Goal: Information Seeking & Learning: Get advice/opinions

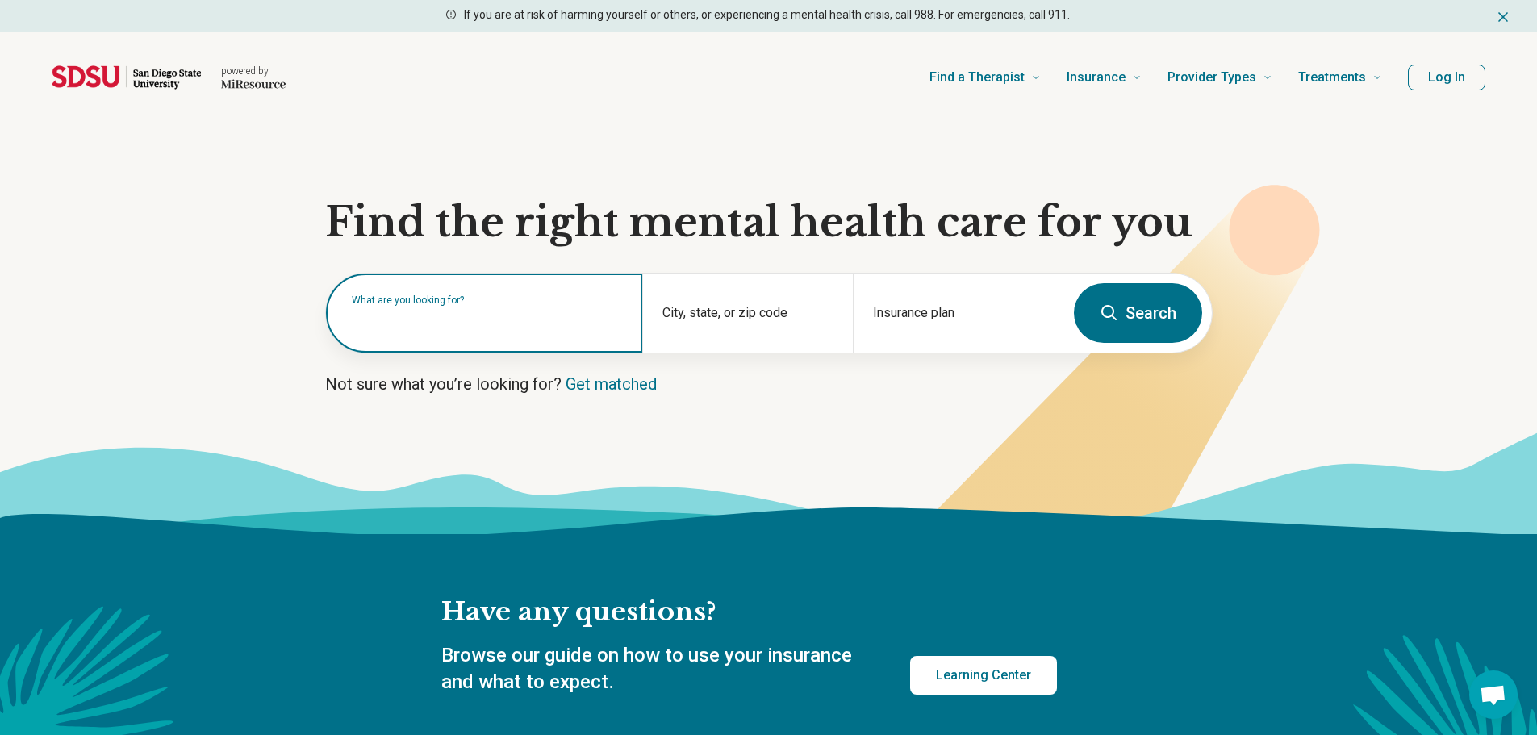
click at [464, 323] on input "text" at bounding box center [487, 320] width 271 height 19
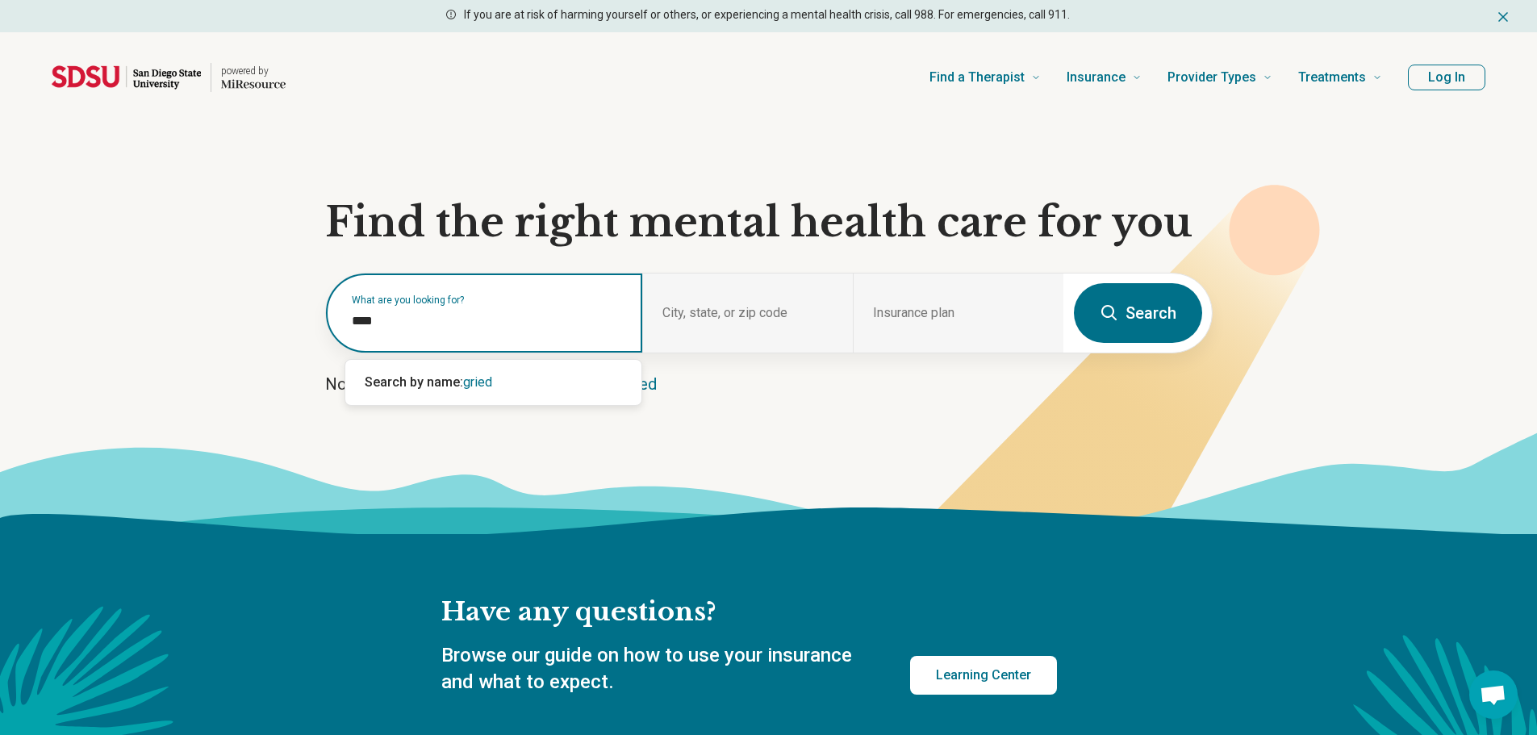
type input "*****"
click at [484, 398] on div "Grief and Loss" at bounding box center [493, 382] width 296 height 32
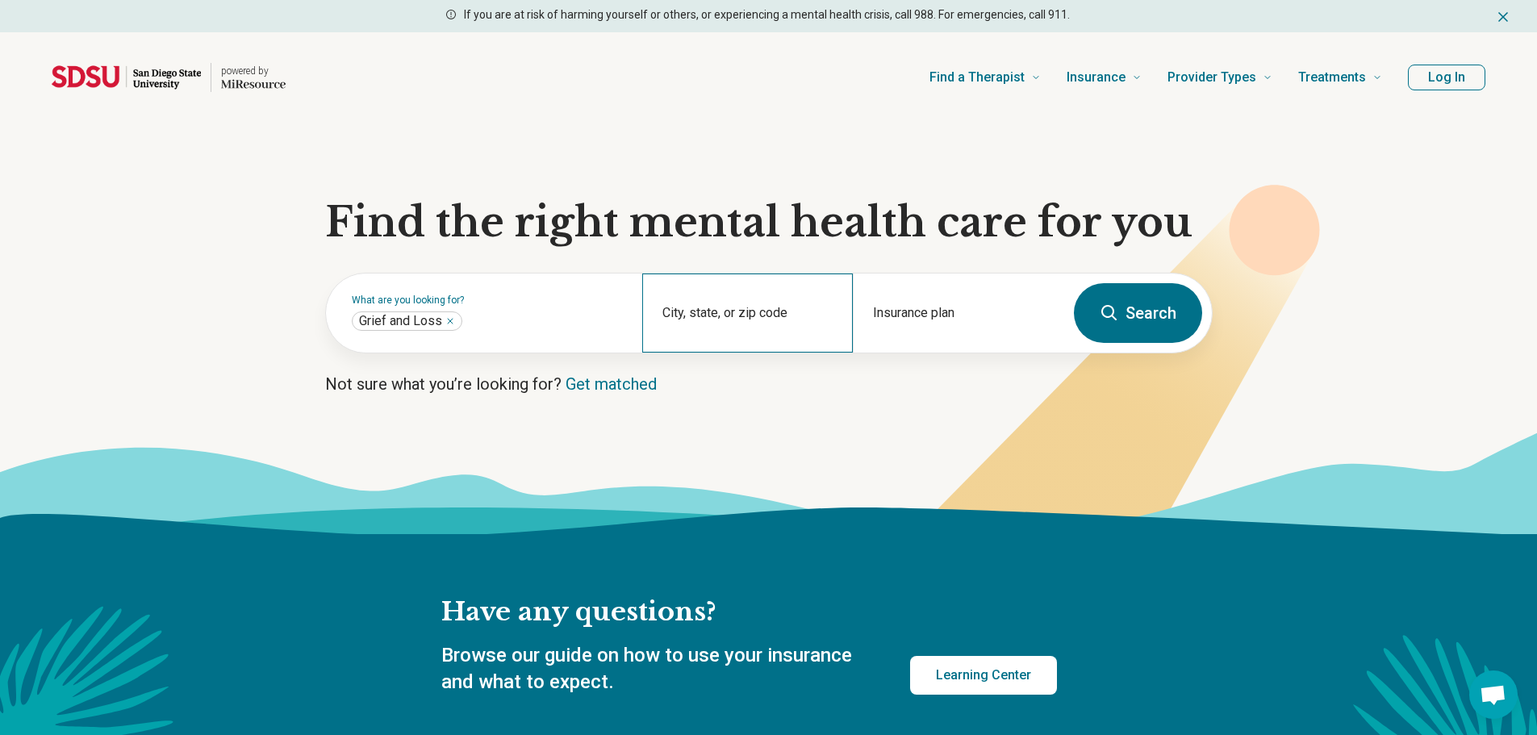
click at [761, 311] on div "City, state, or zip code" at bounding box center [747, 312] width 211 height 79
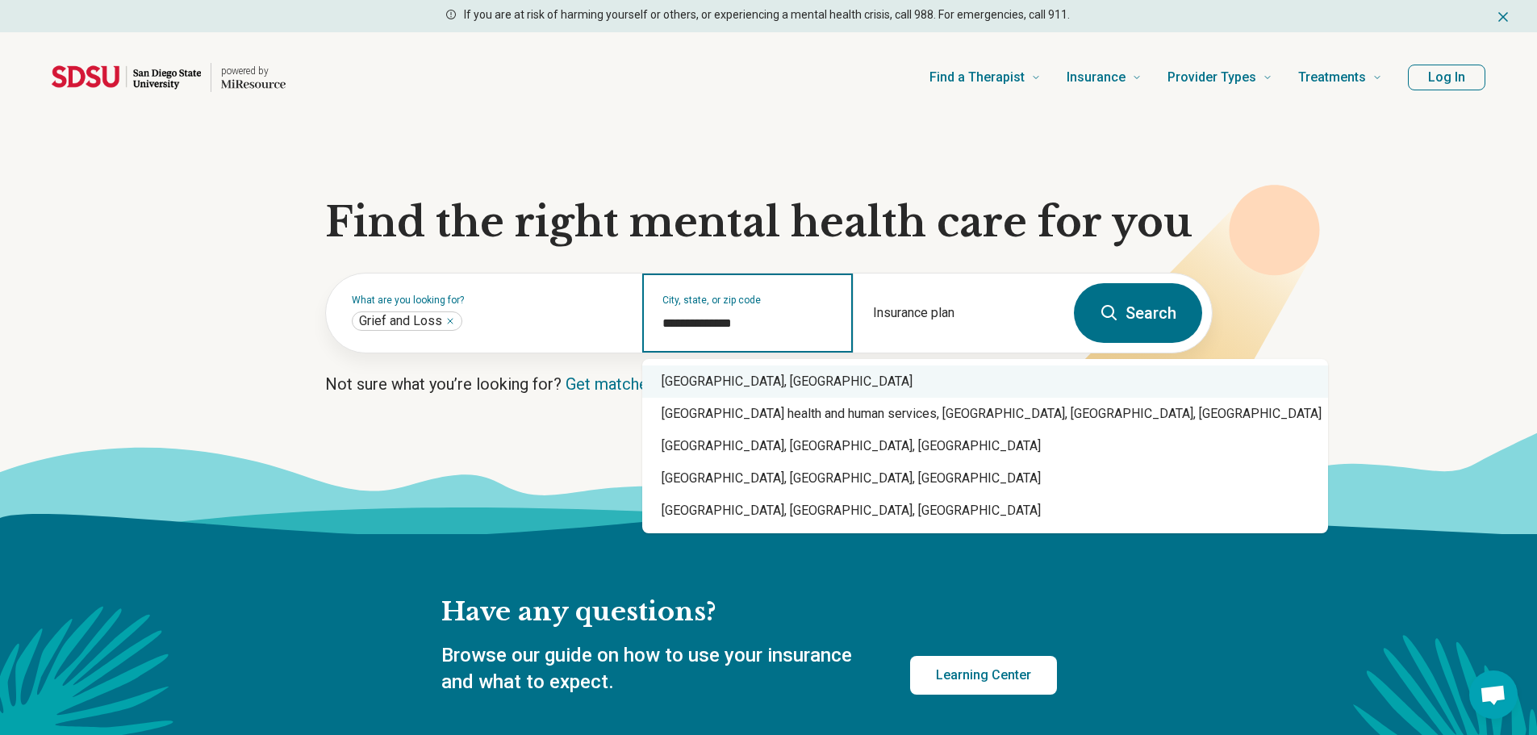
click at [766, 379] on div "San Diego County, CA" at bounding box center [985, 381] width 686 height 32
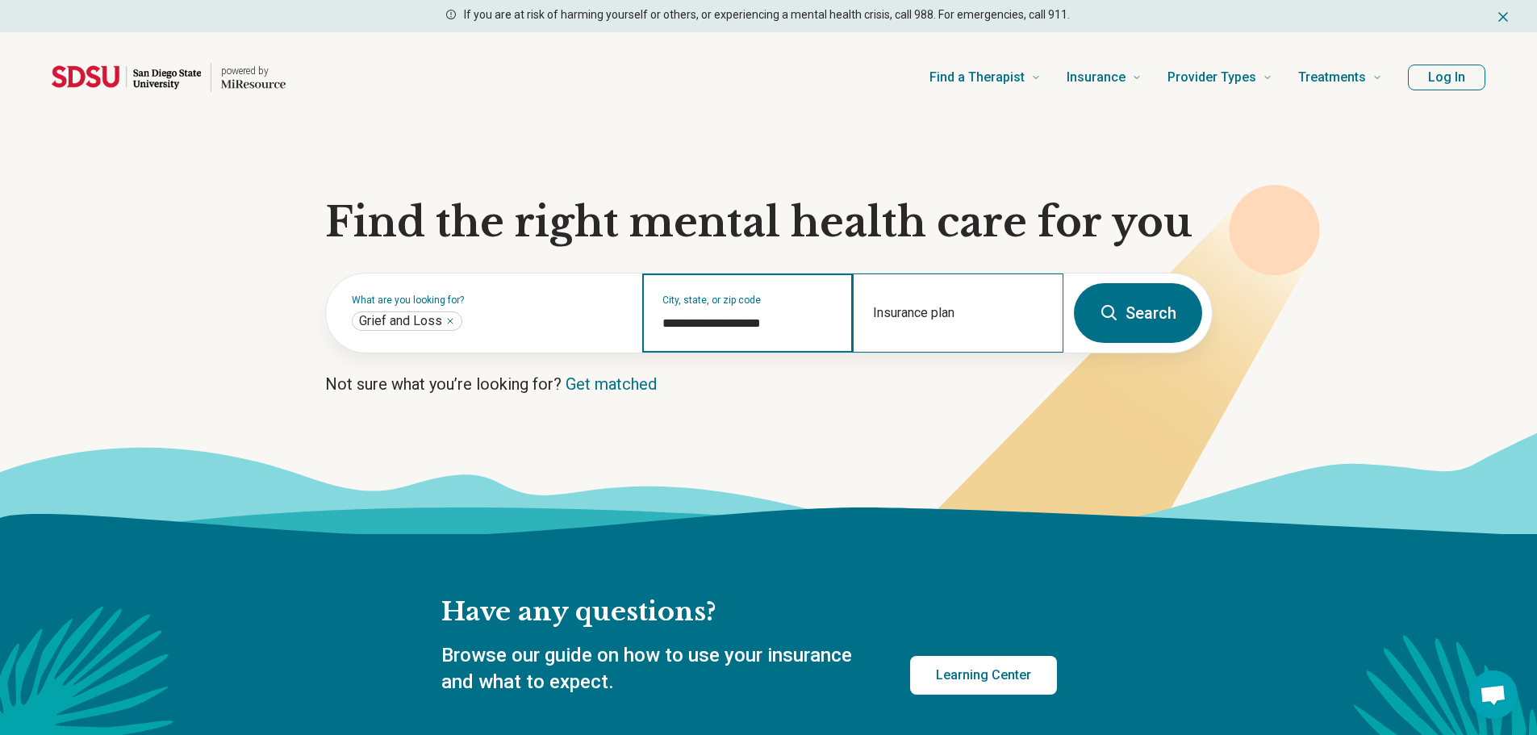
type input "**********"
click at [946, 314] on div "Insurance plan" at bounding box center [958, 312] width 211 height 79
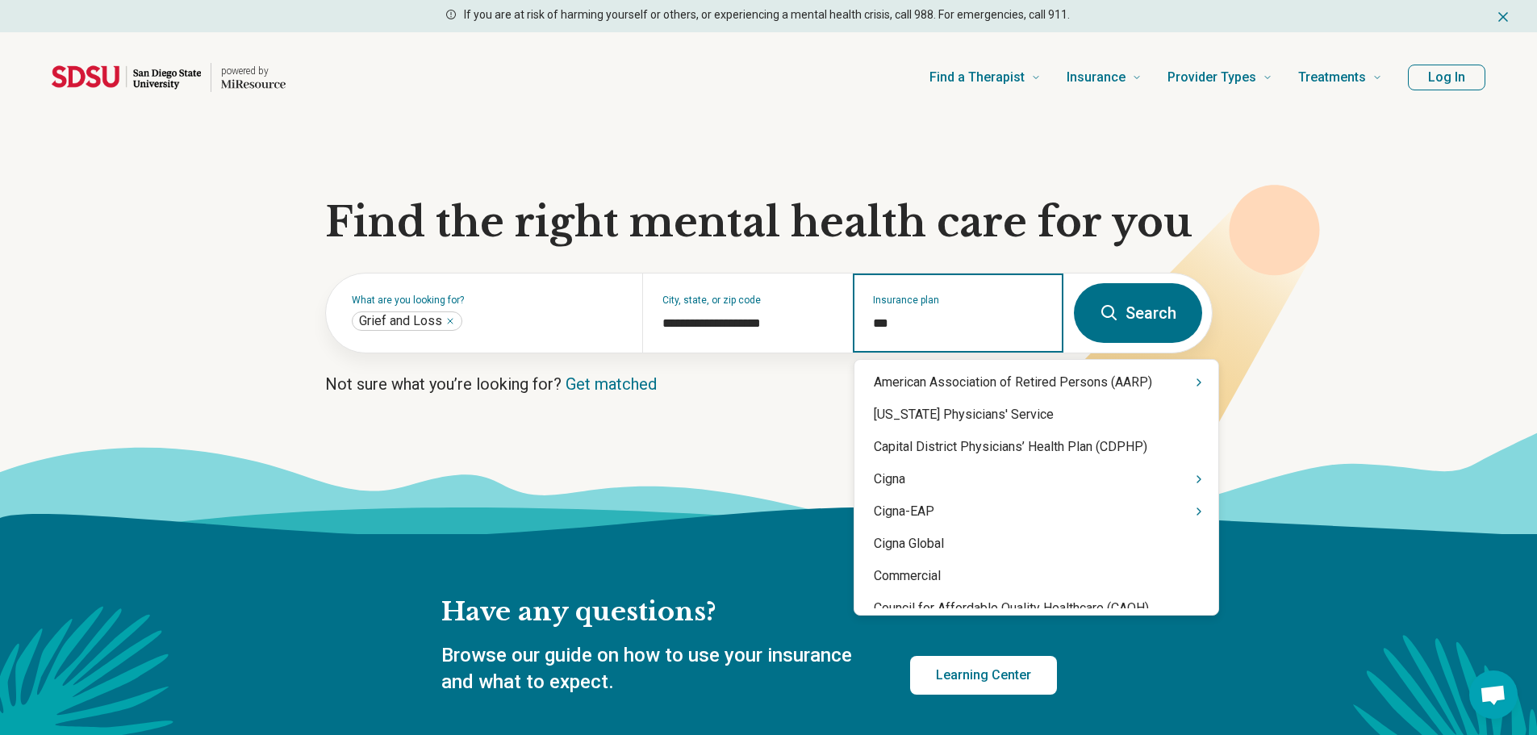
type input "****"
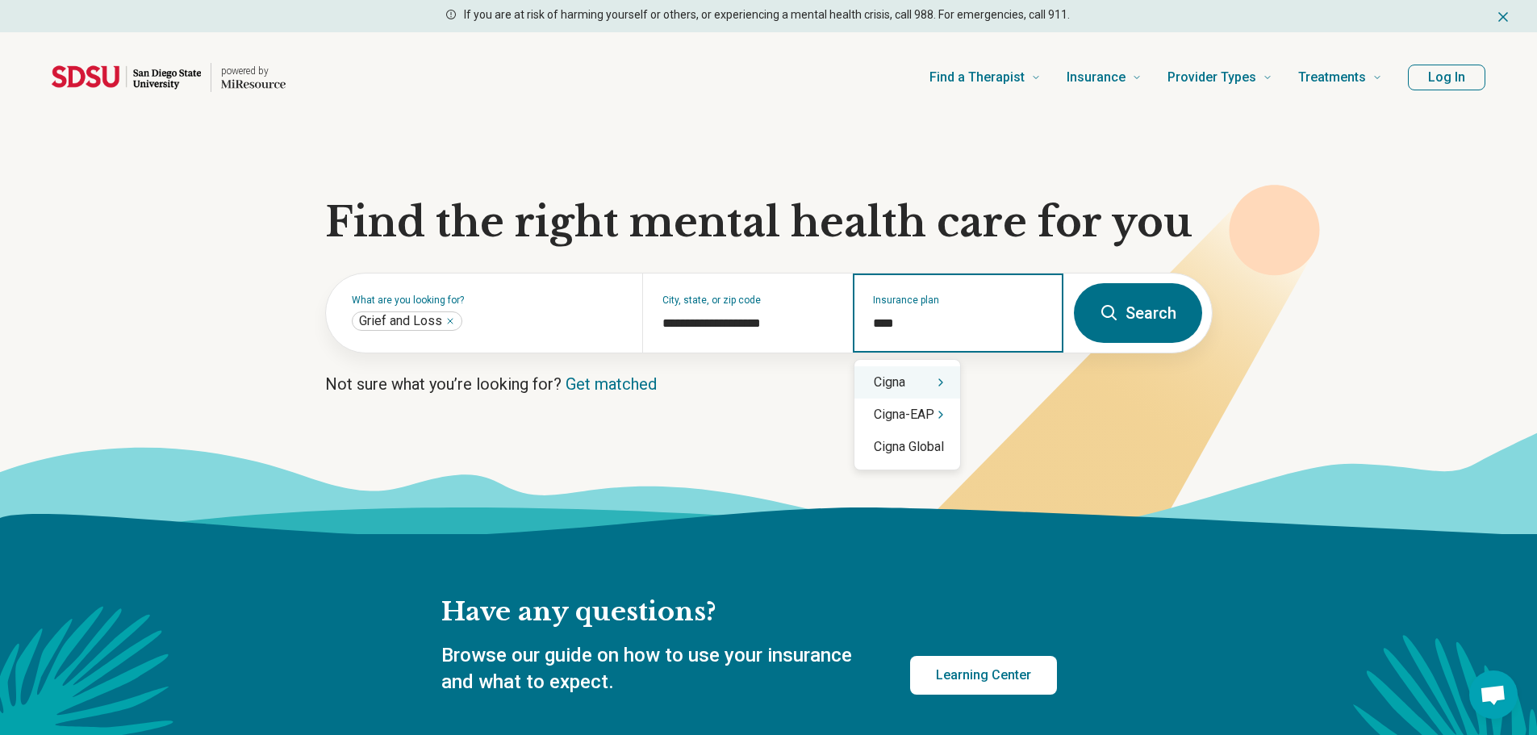
click at [914, 372] on div "Cigna" at bounding box center [907, 382] width 106 height 32
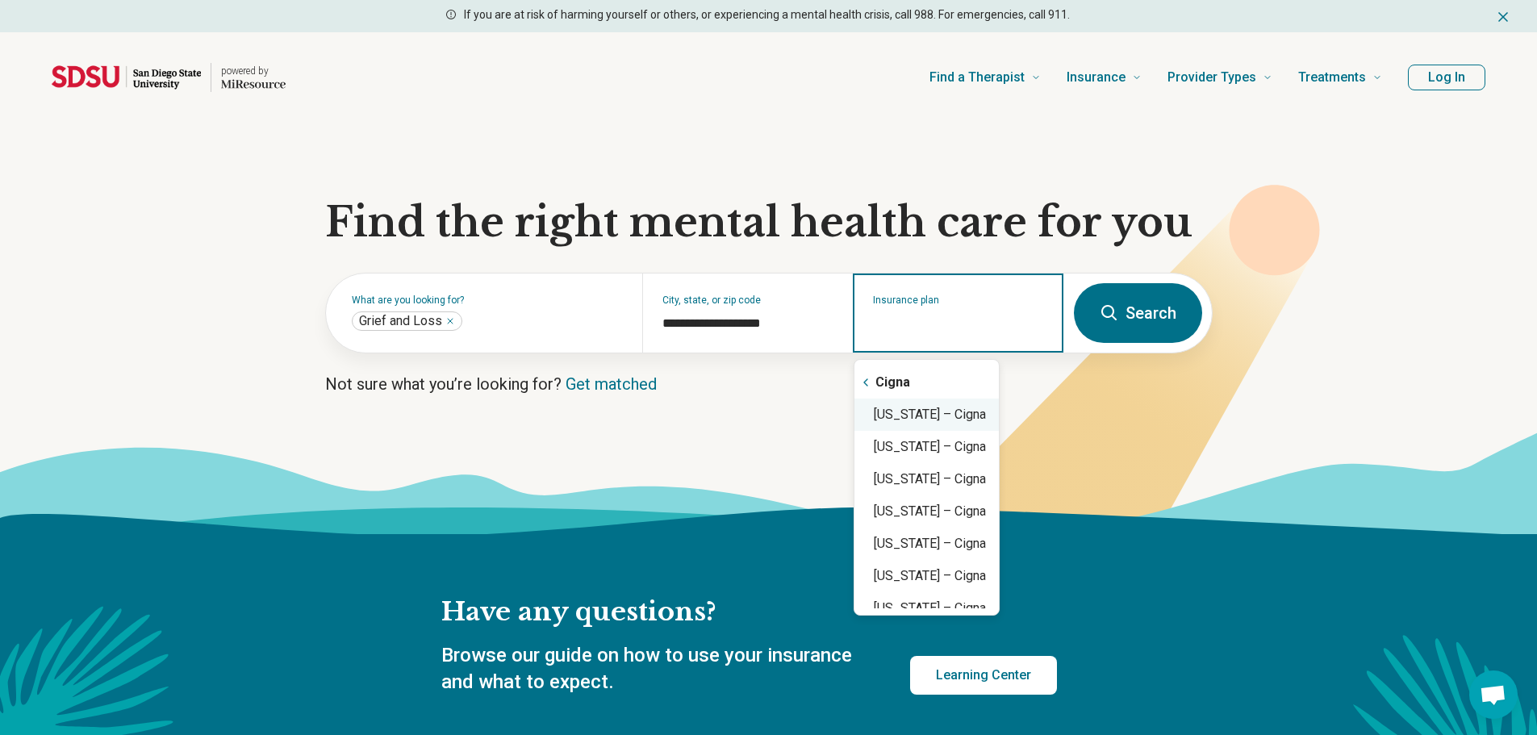
click at [934, 408] on div "California – Cigna" at bounding box center [926, 415] width 144 height 32
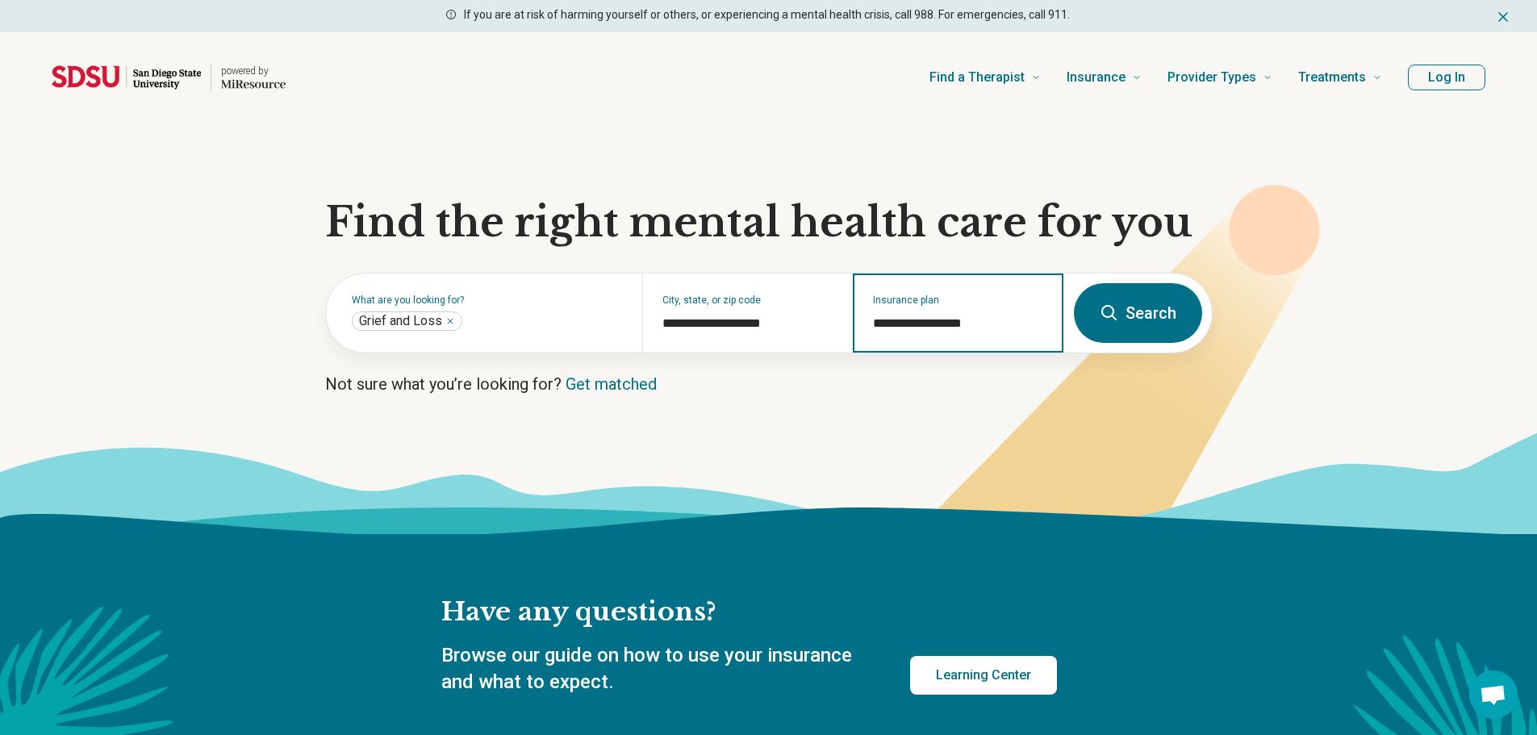
type input "**********"
click at [1161, 298] on button "Search" at bounding box center [1138, 313] width 128 height 60
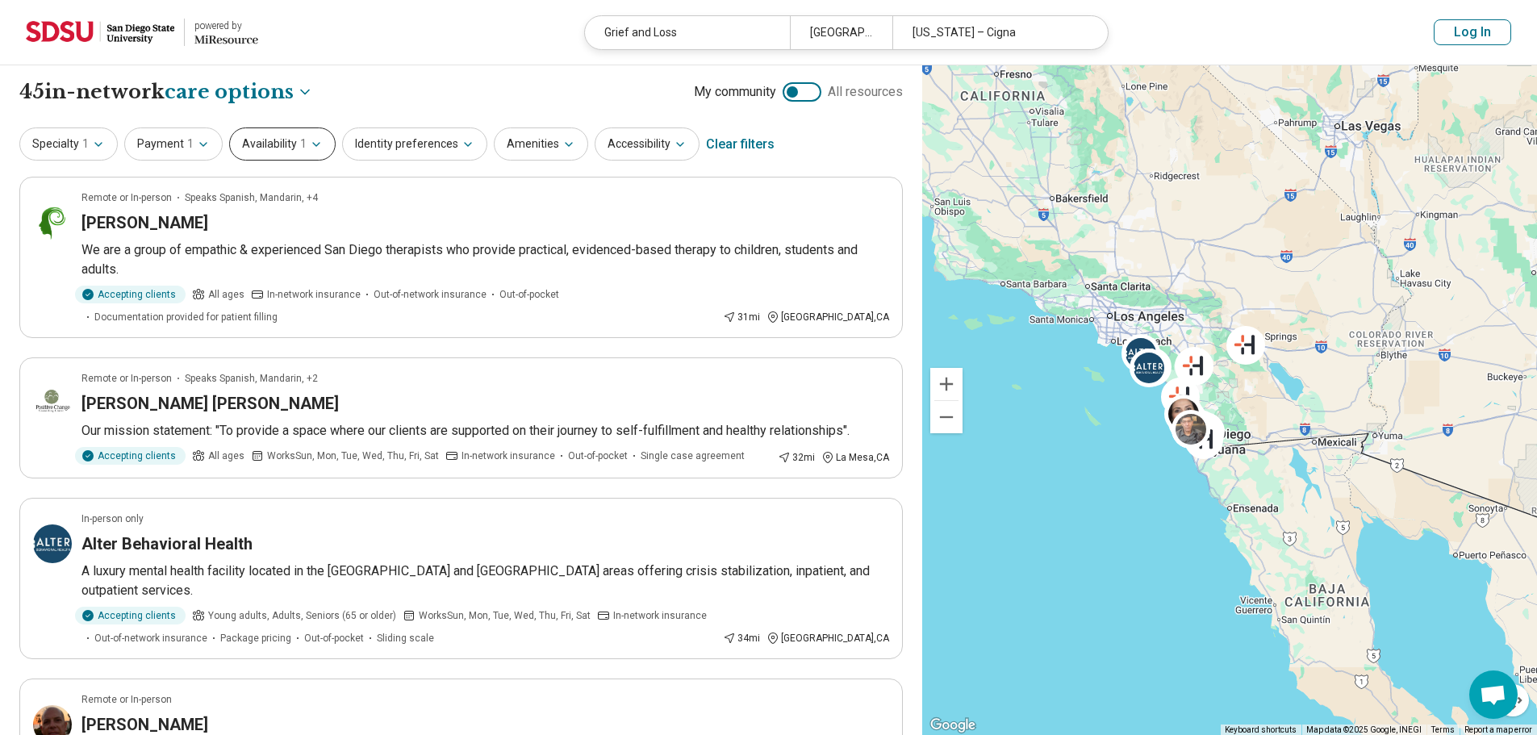
click at [301, 142] on span "1" at bounding box center [303, 144] width 6 height 17
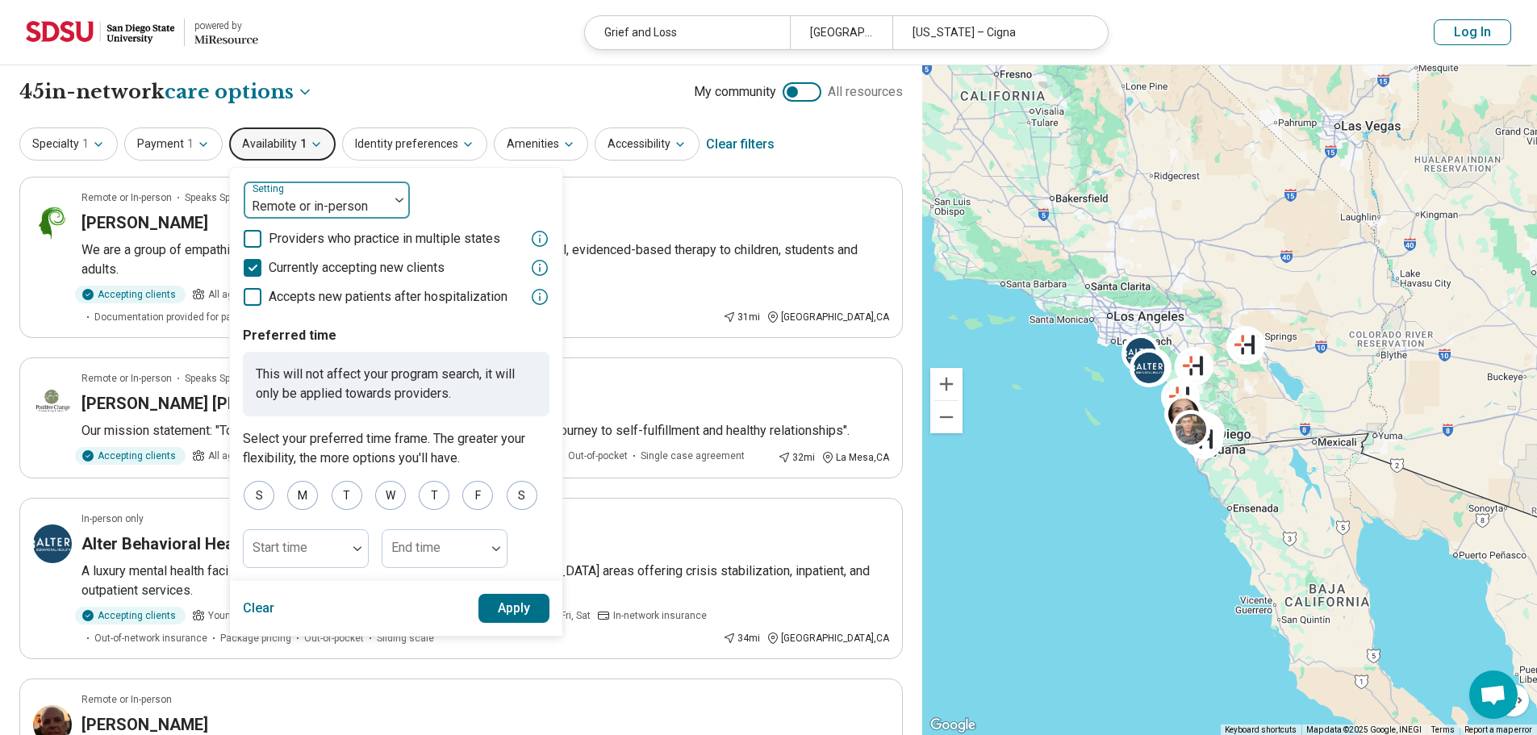
click at [306, 201] on div at bounding box center [316, 206] width 132 height 23
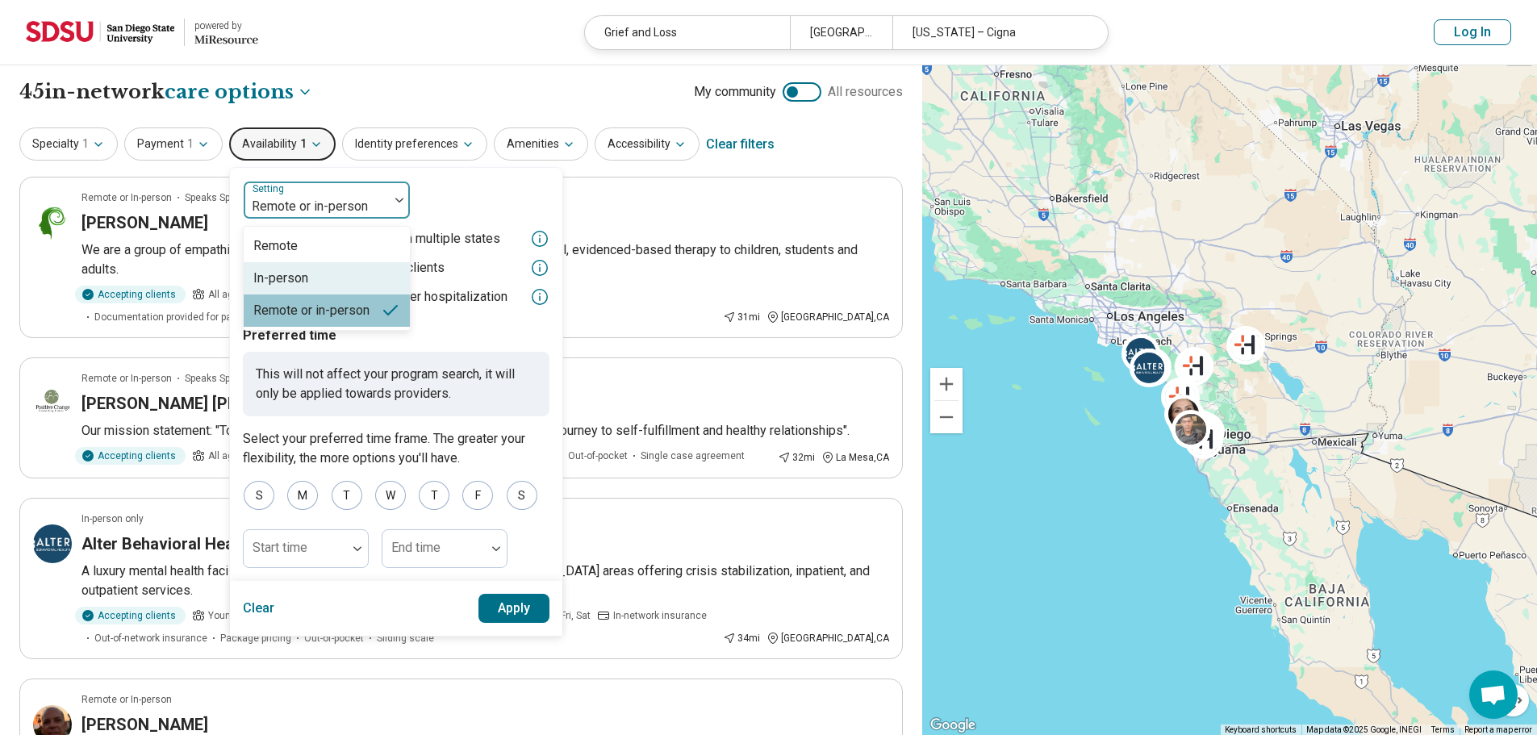
click at [294, 277] on div "In-person" at bounding box center [280, 278] width 55 height 19
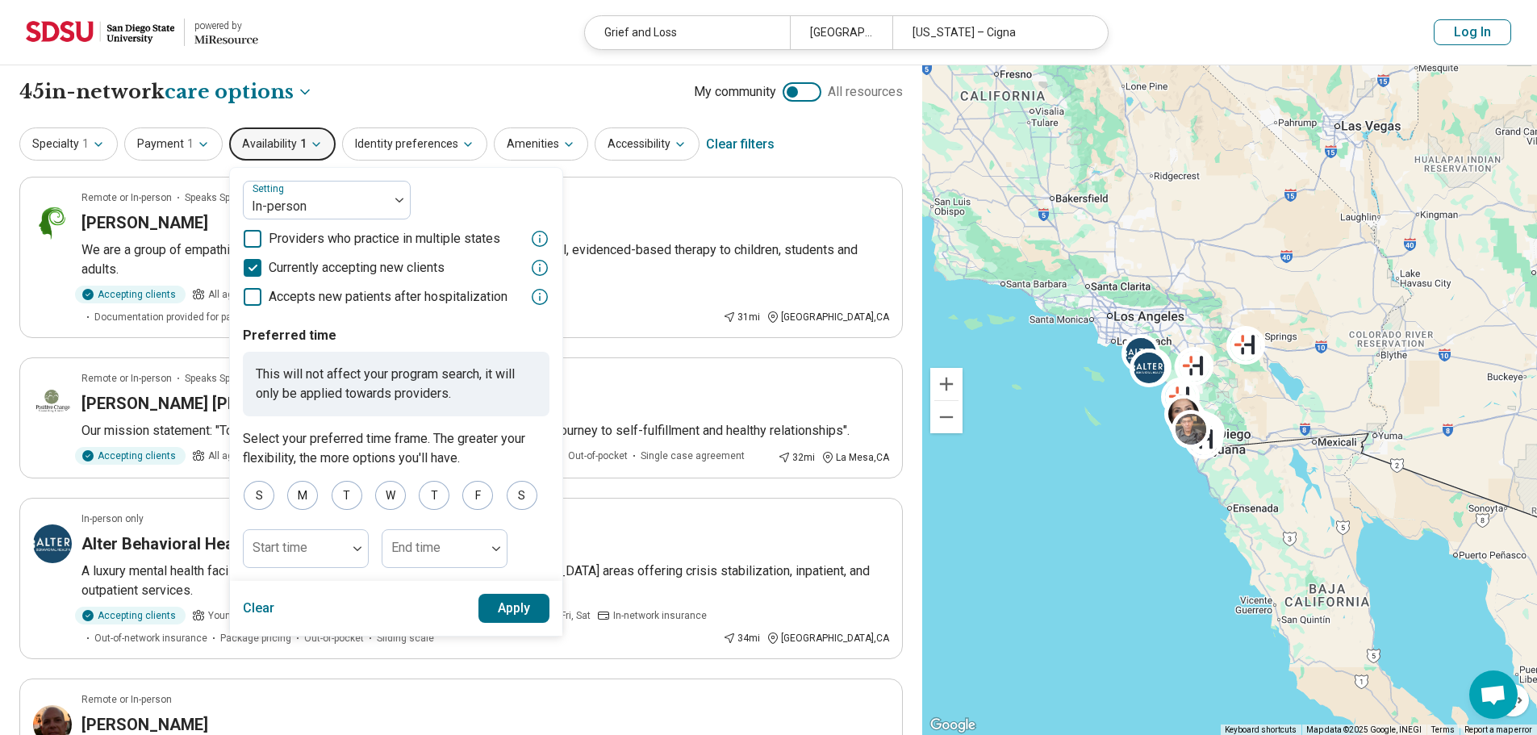
click at [529, 618] on button "Apply" at bounding box center [514, 608] width 72 height 29
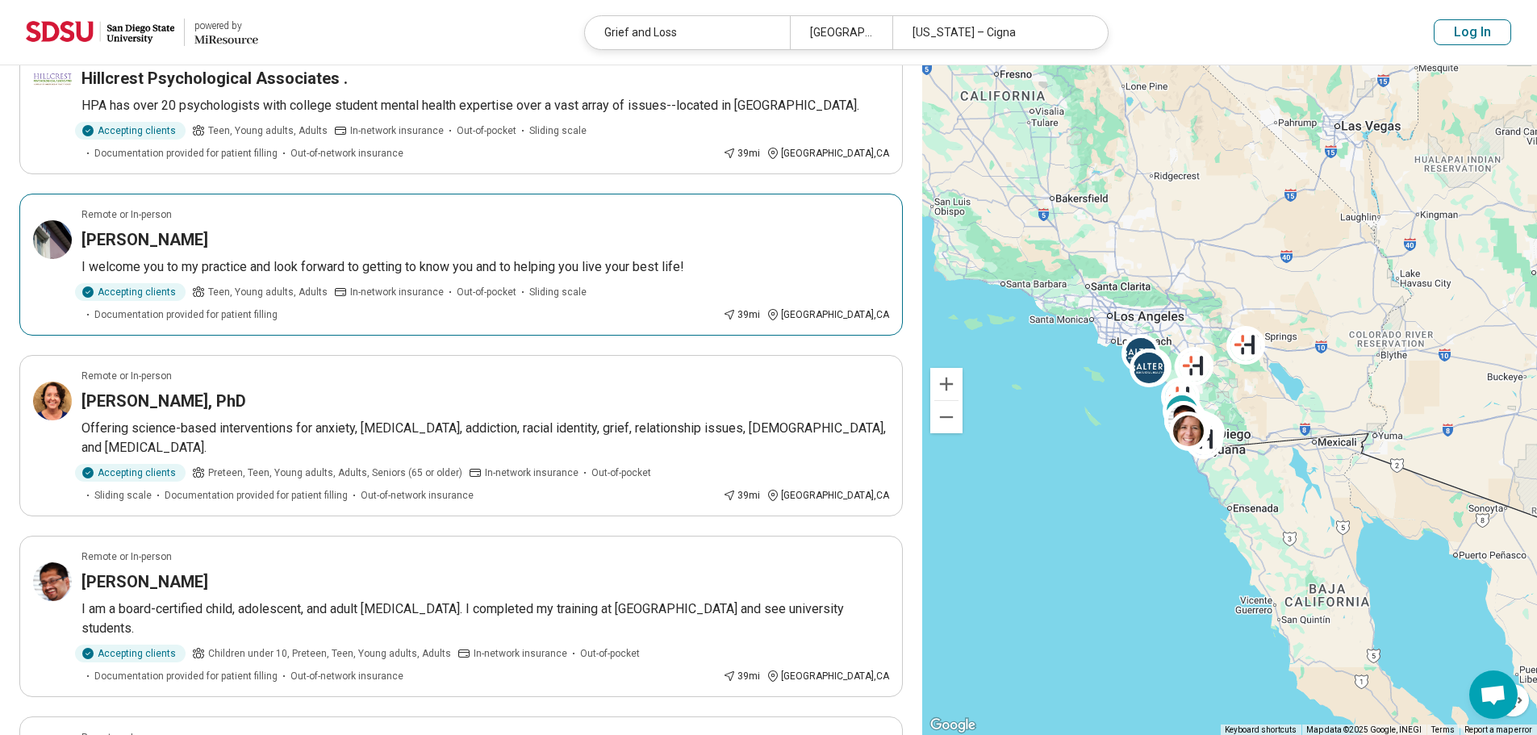
scroll to position [2662, 0]
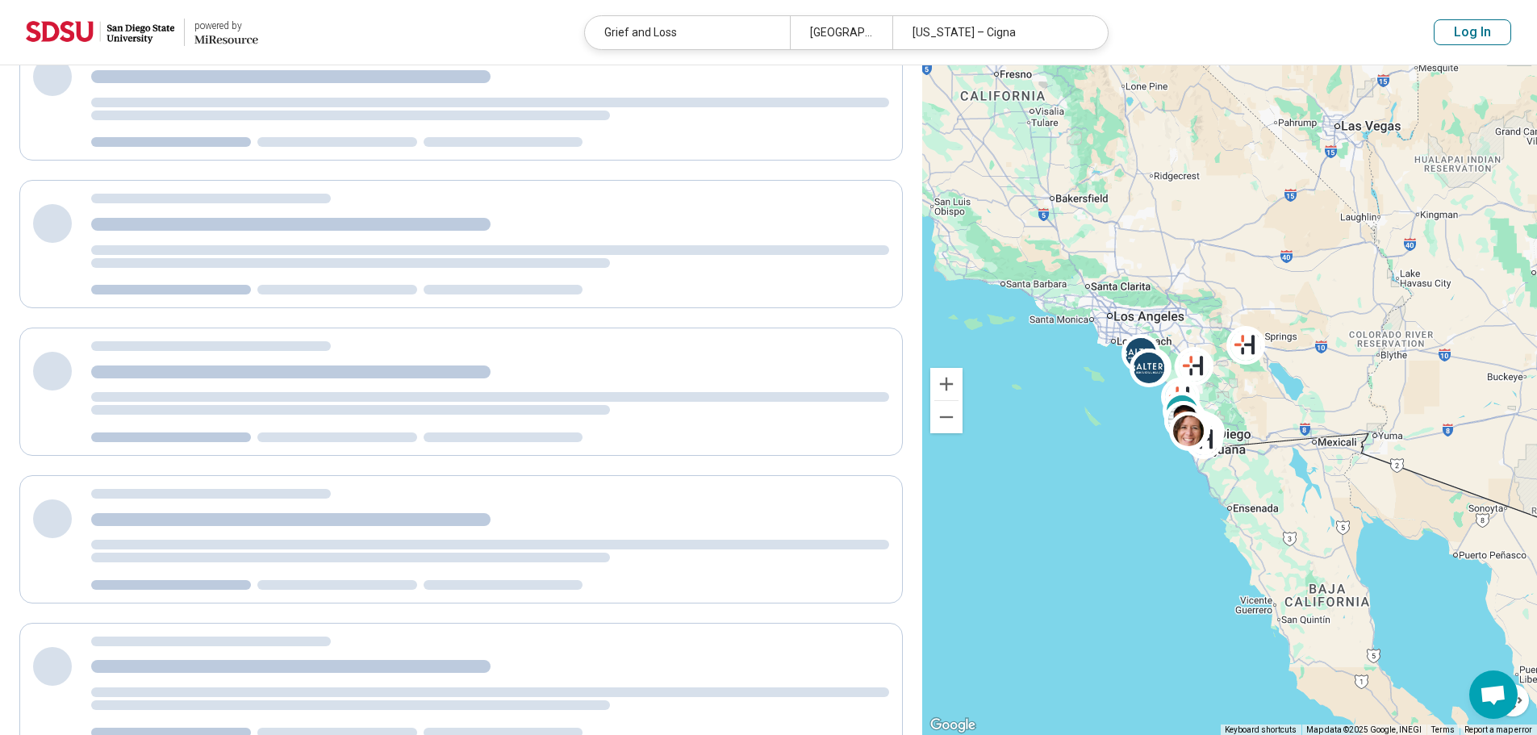
scroll to position [0, 0]
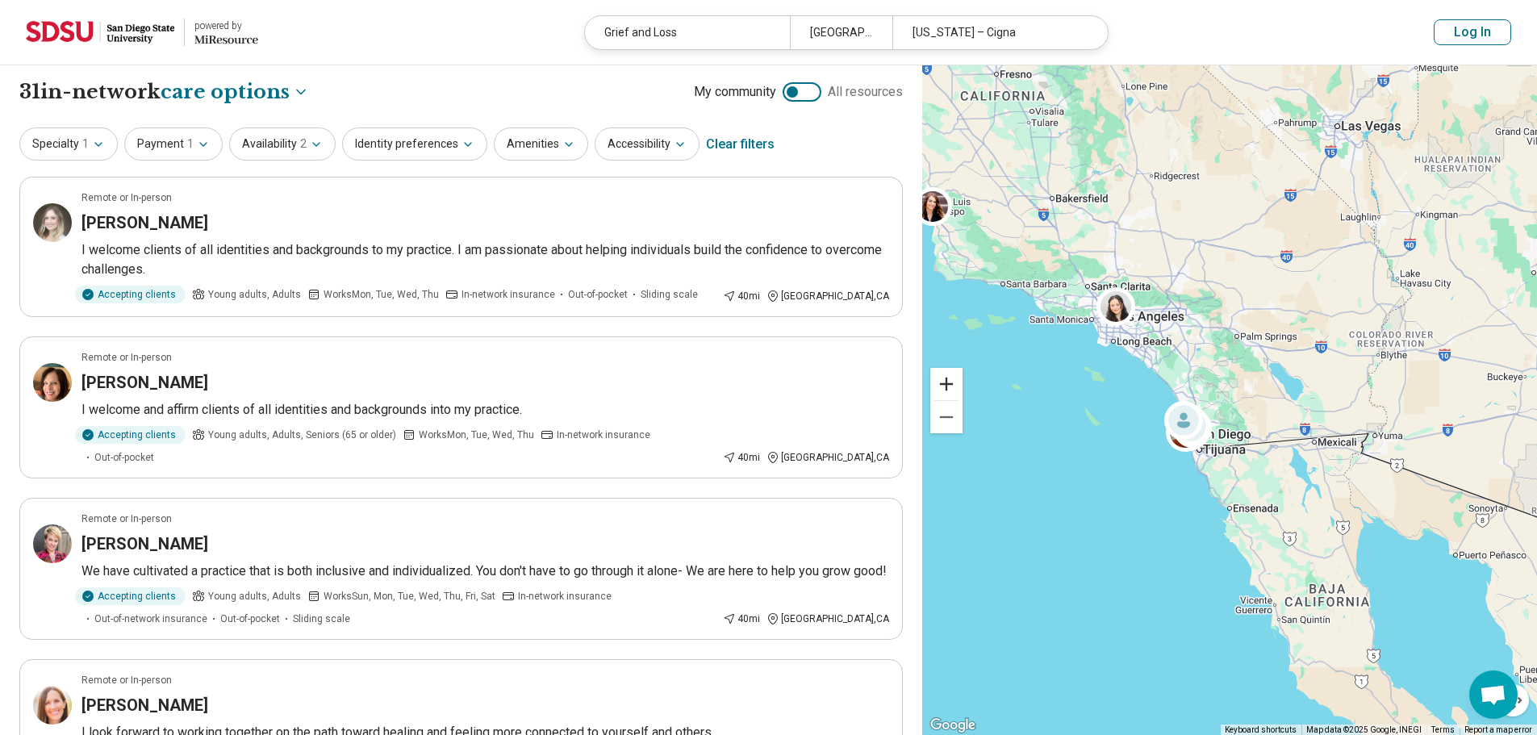
click at [939, 376] on button "Zoom in" at bounding box center [946, 384] width 32 height 32
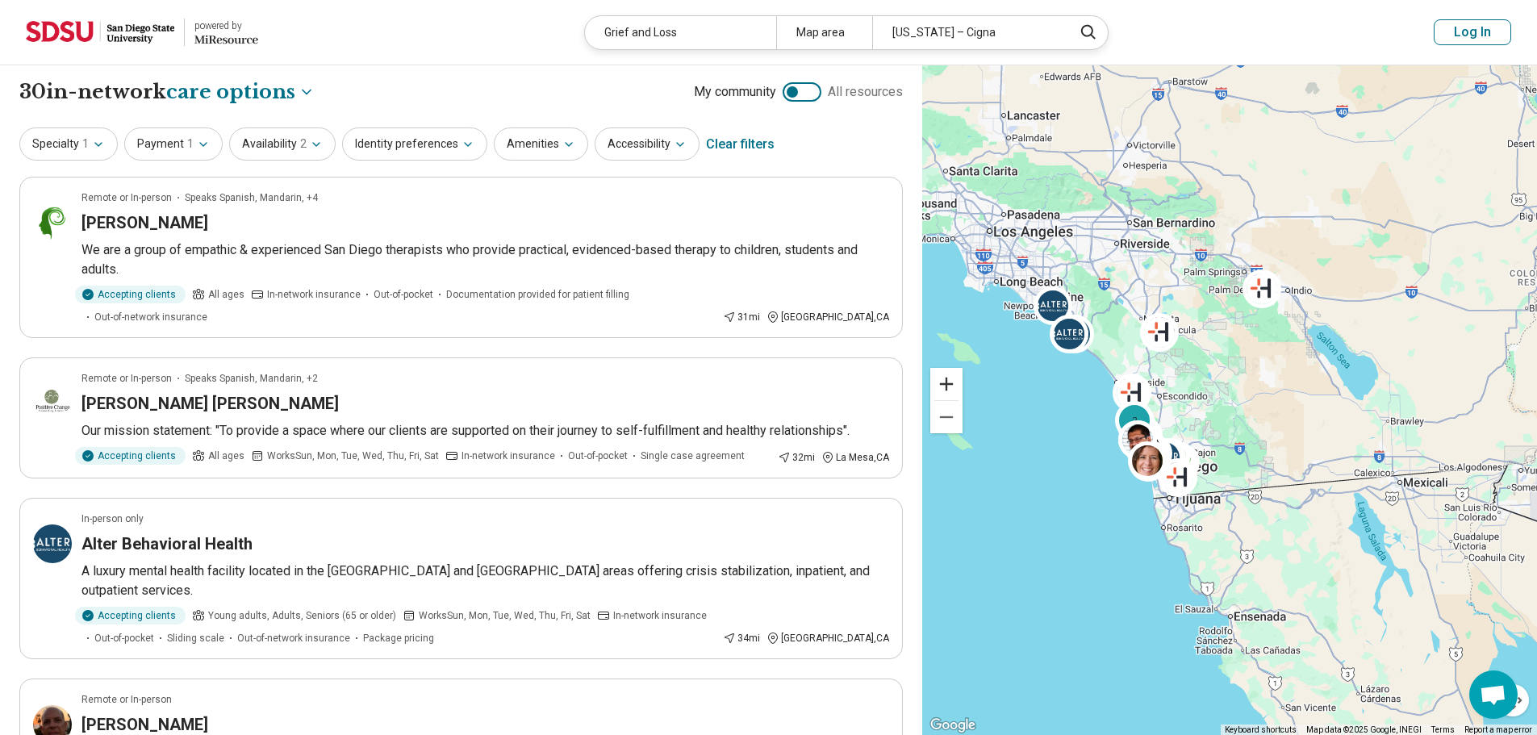
click at [939, 377] on button "Zoom in" at bounding box center [946, 384] width 32 height 32
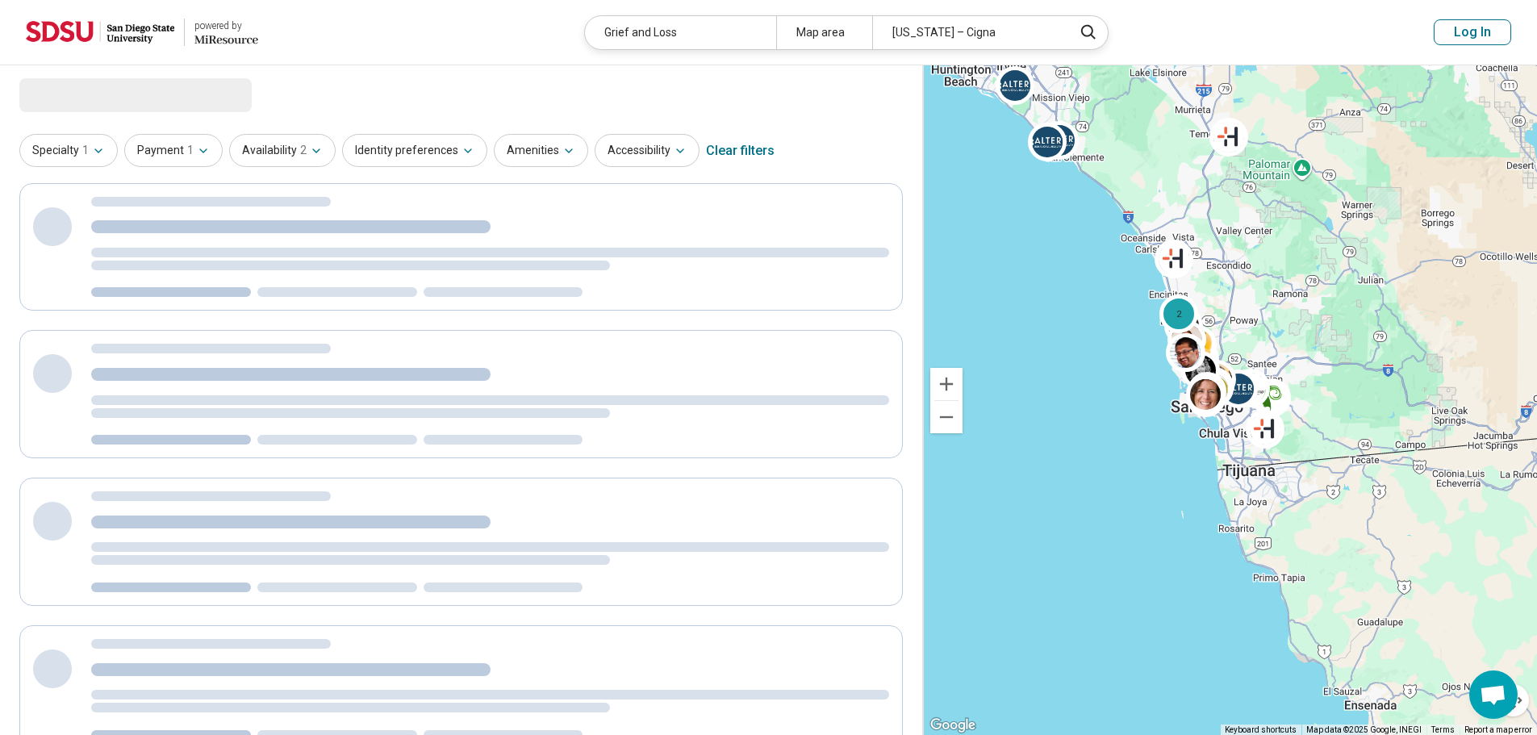
drag, startPoint x: 1195, startPoint y: 411, endPoint x: 1002, endPoint y: 408, distance: 192.8
click at [1337, 274] on div "2 2" at bounding box center [1229, 400] width 615 height 670
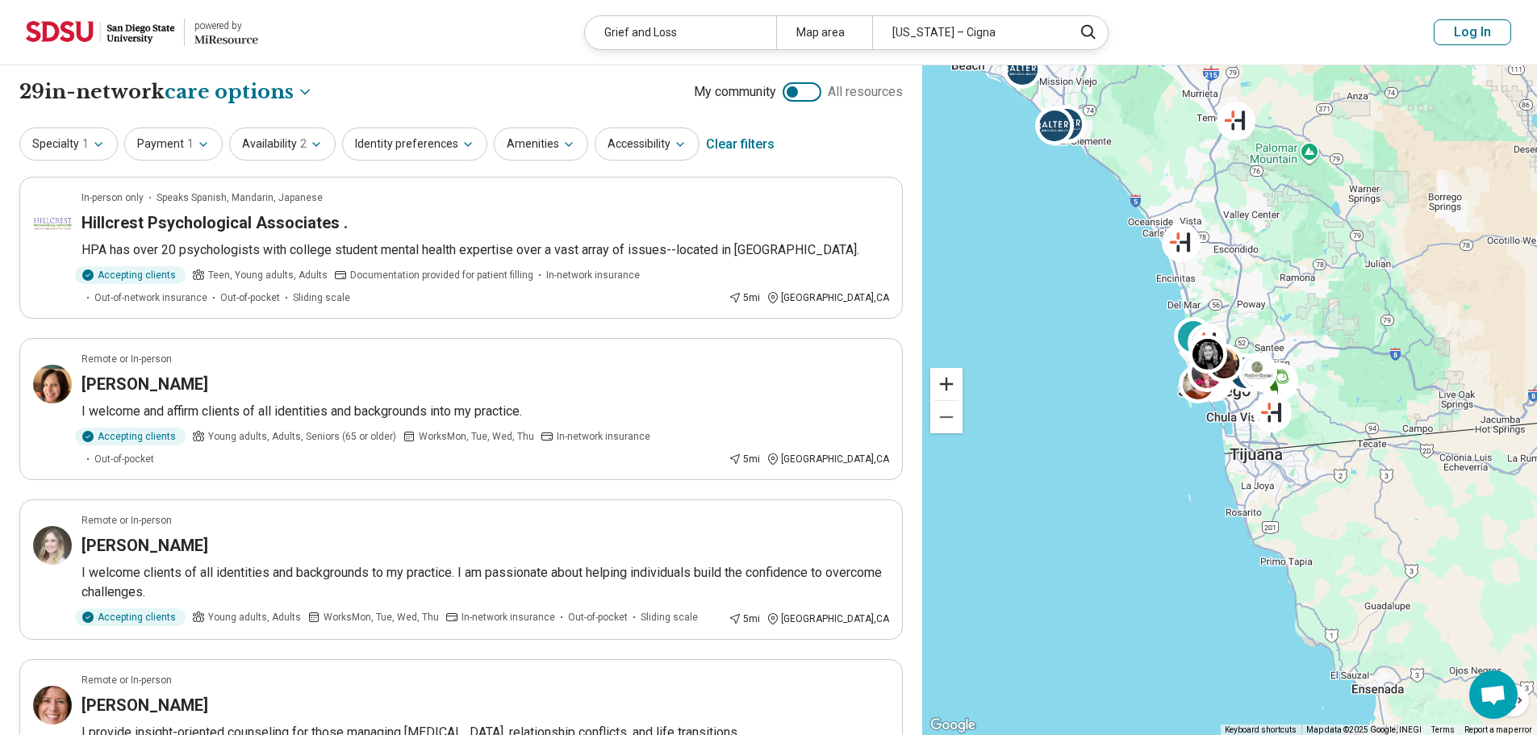
click at [947, 384] on button "Zoom in" at bounding box center [946, 384] width 32 height 32
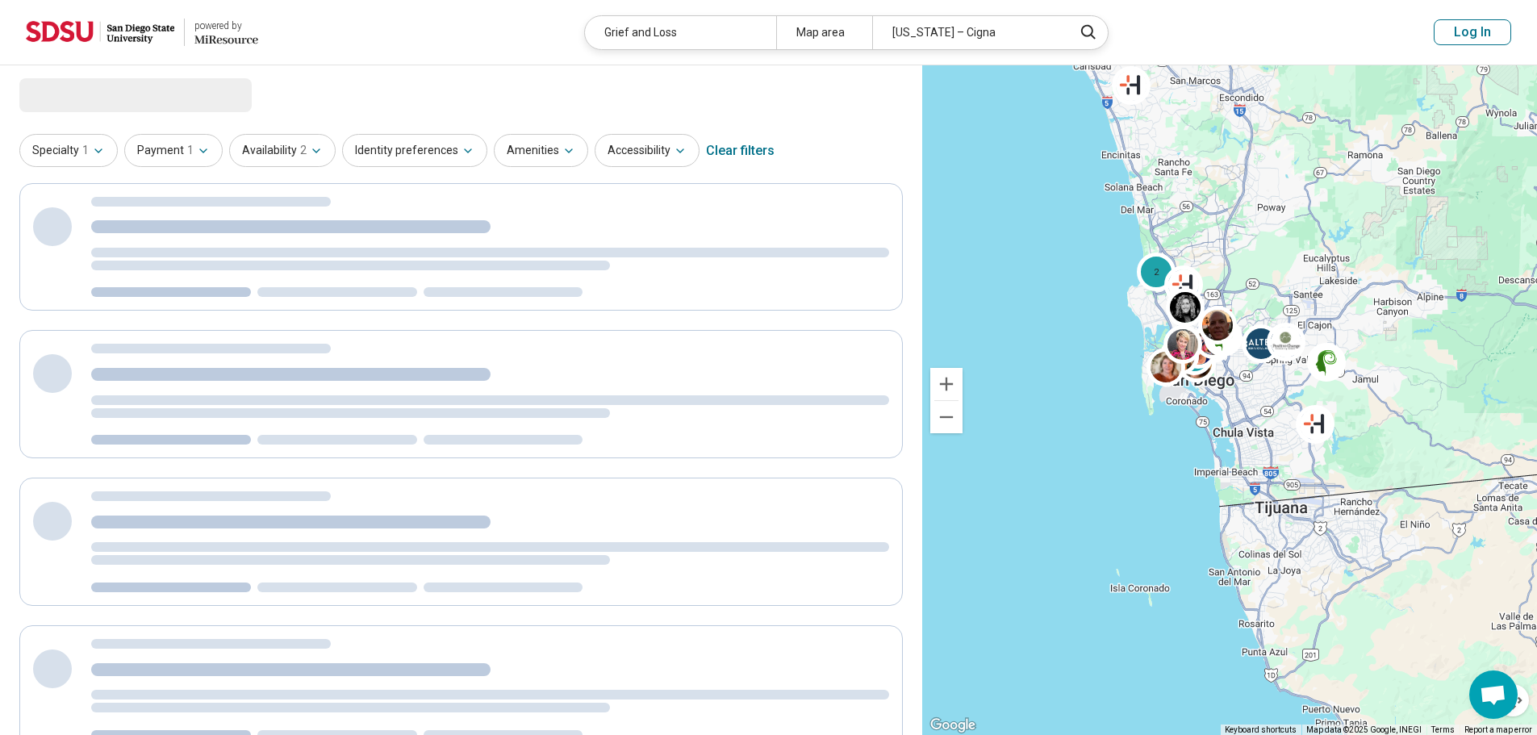
select select "***"
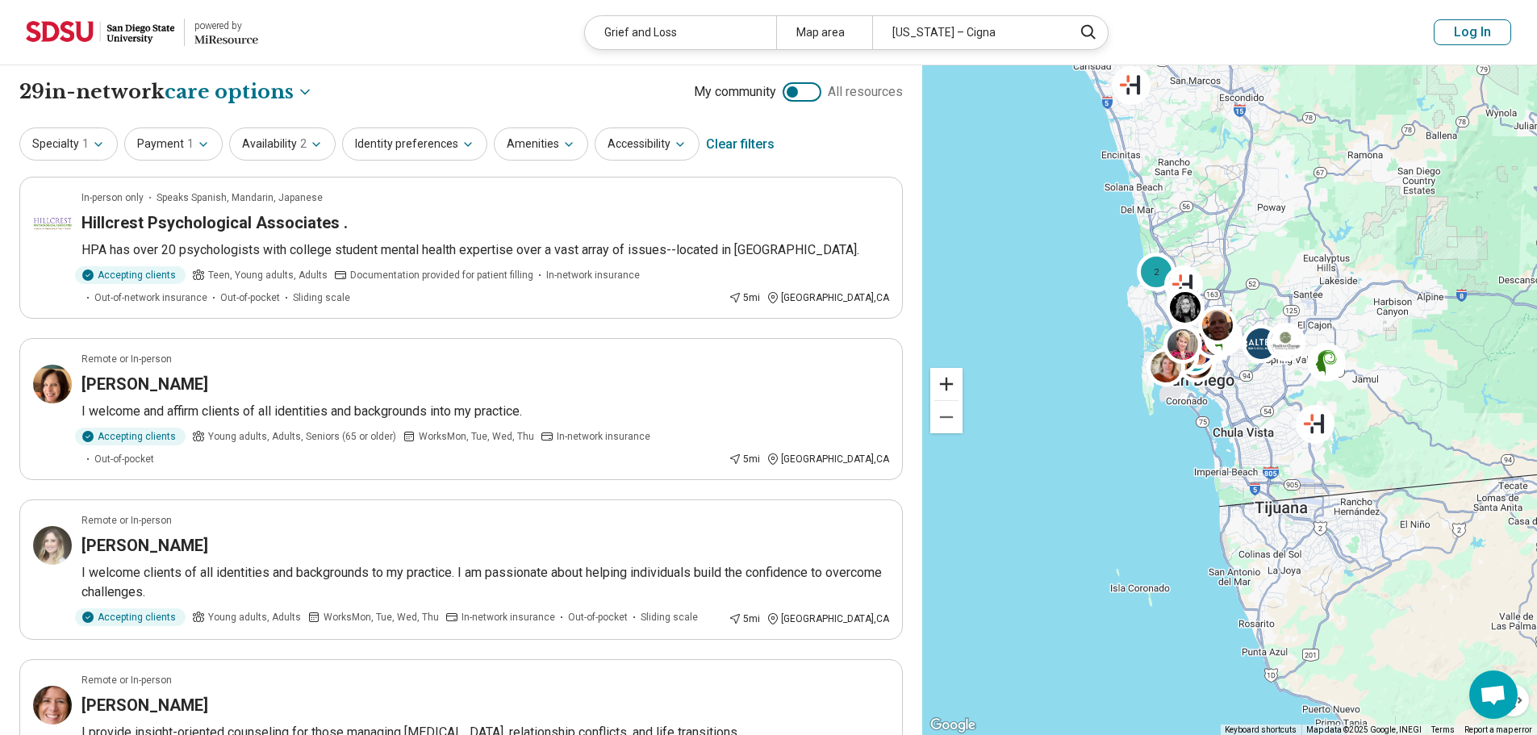
click at [947, 384] on button "Zoom in" at bounding box center [946, 384] width 32 height 32
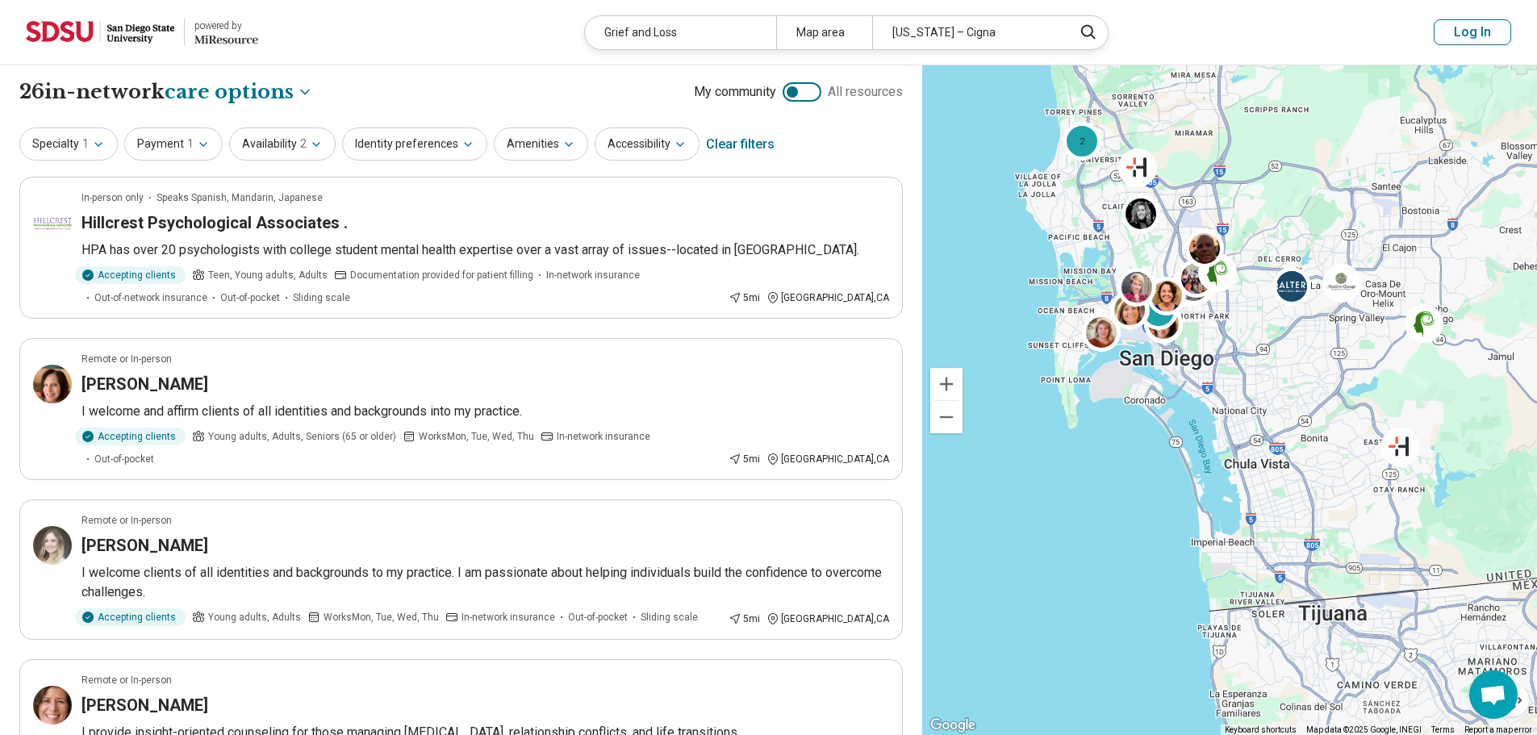
drag, startPoint x: 428, startPoint y: 376, endPoint x: 0, endPoint y: 328, distance: 430.3
click at [48, 386] on img at bounding box center [52, 384] width 39 height 39
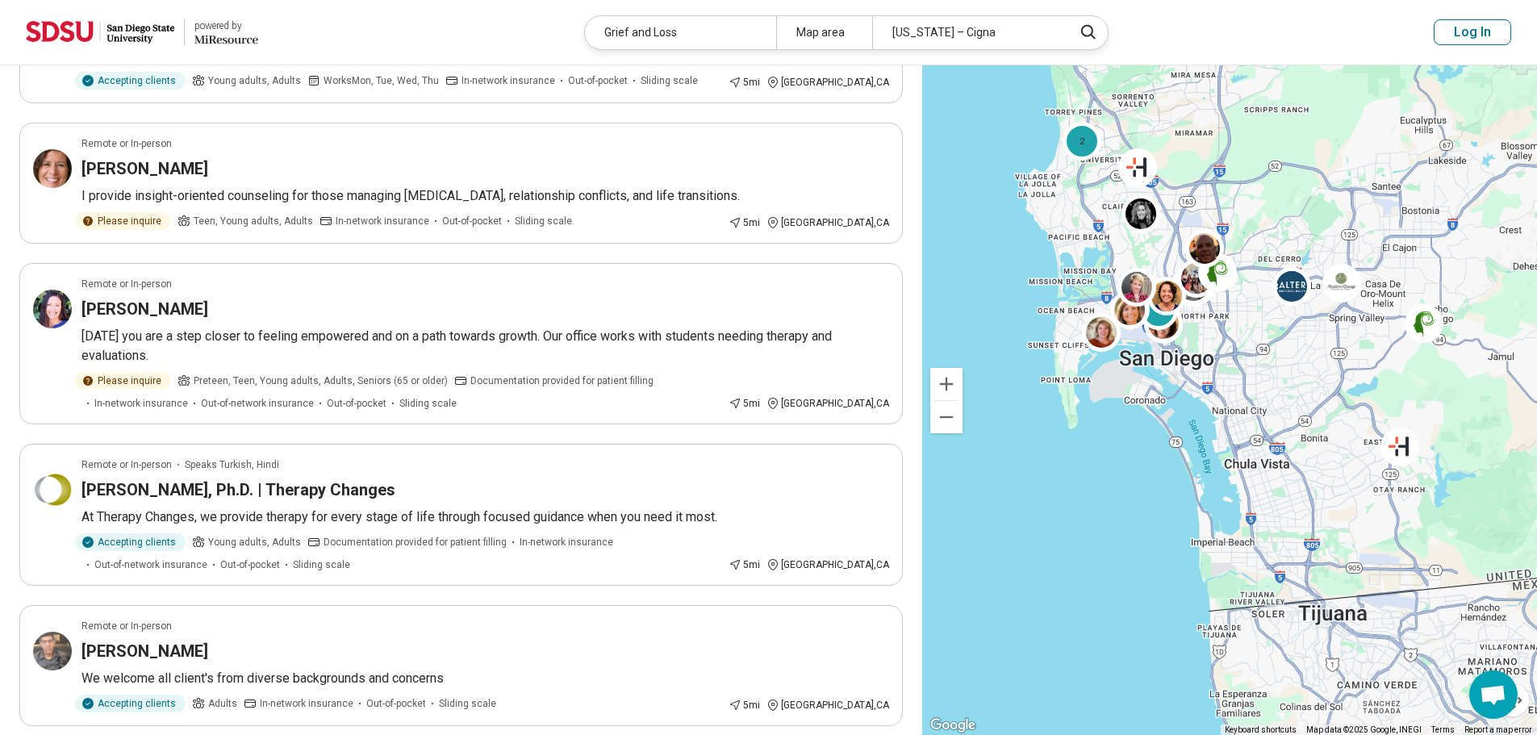
scroll to position [565, 0]
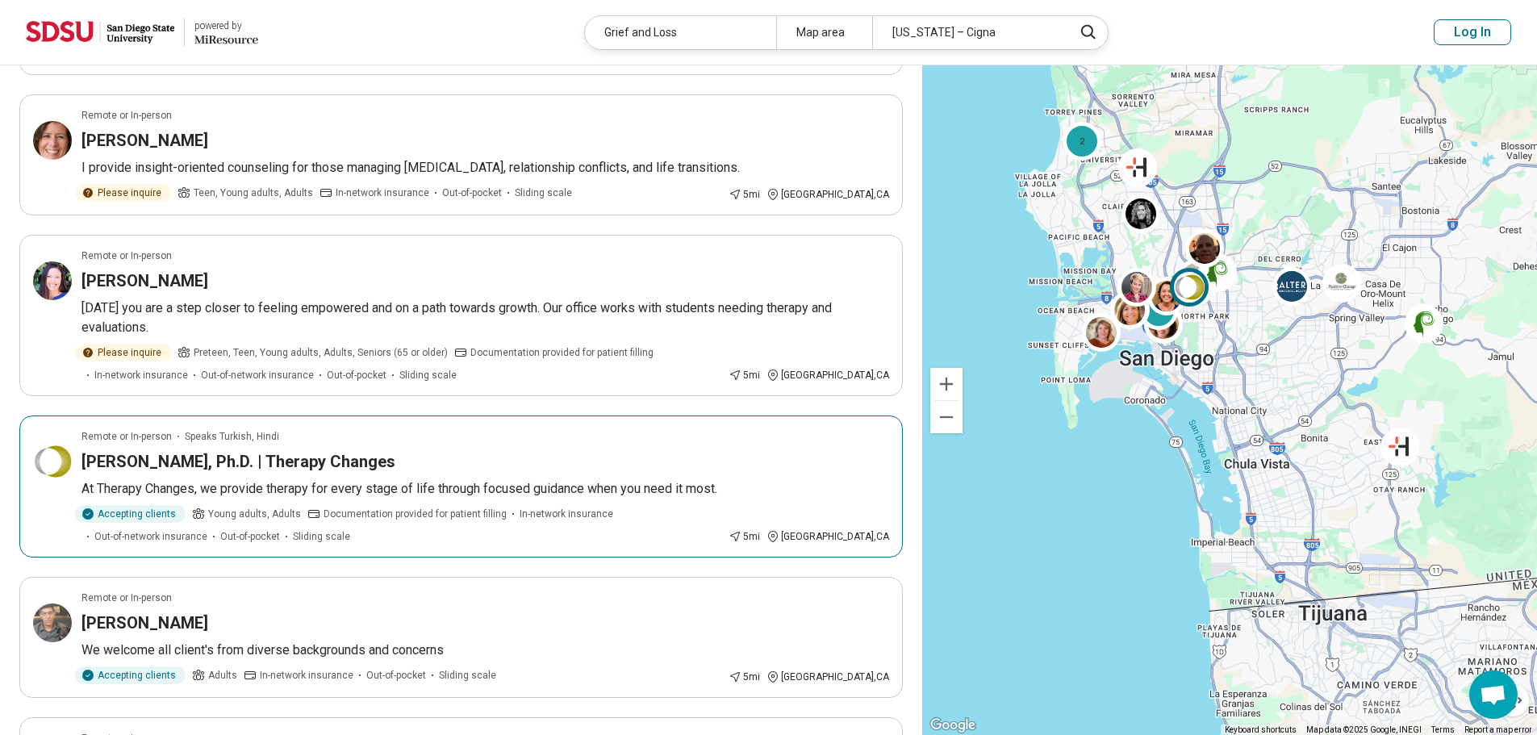
click at [44, 446] on img at bounding box center [52, 461] width 39 height 39
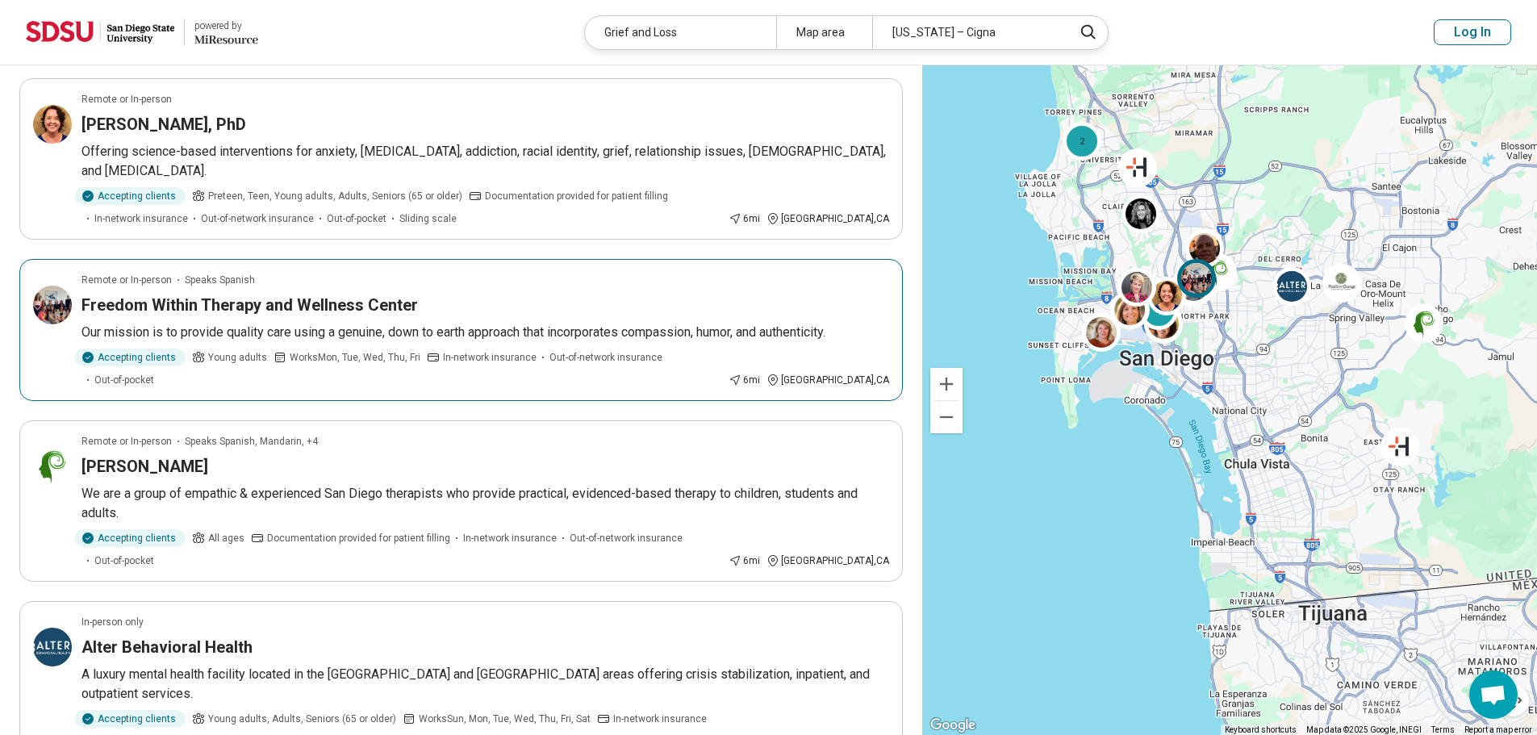
scroll to position [1210, 0]
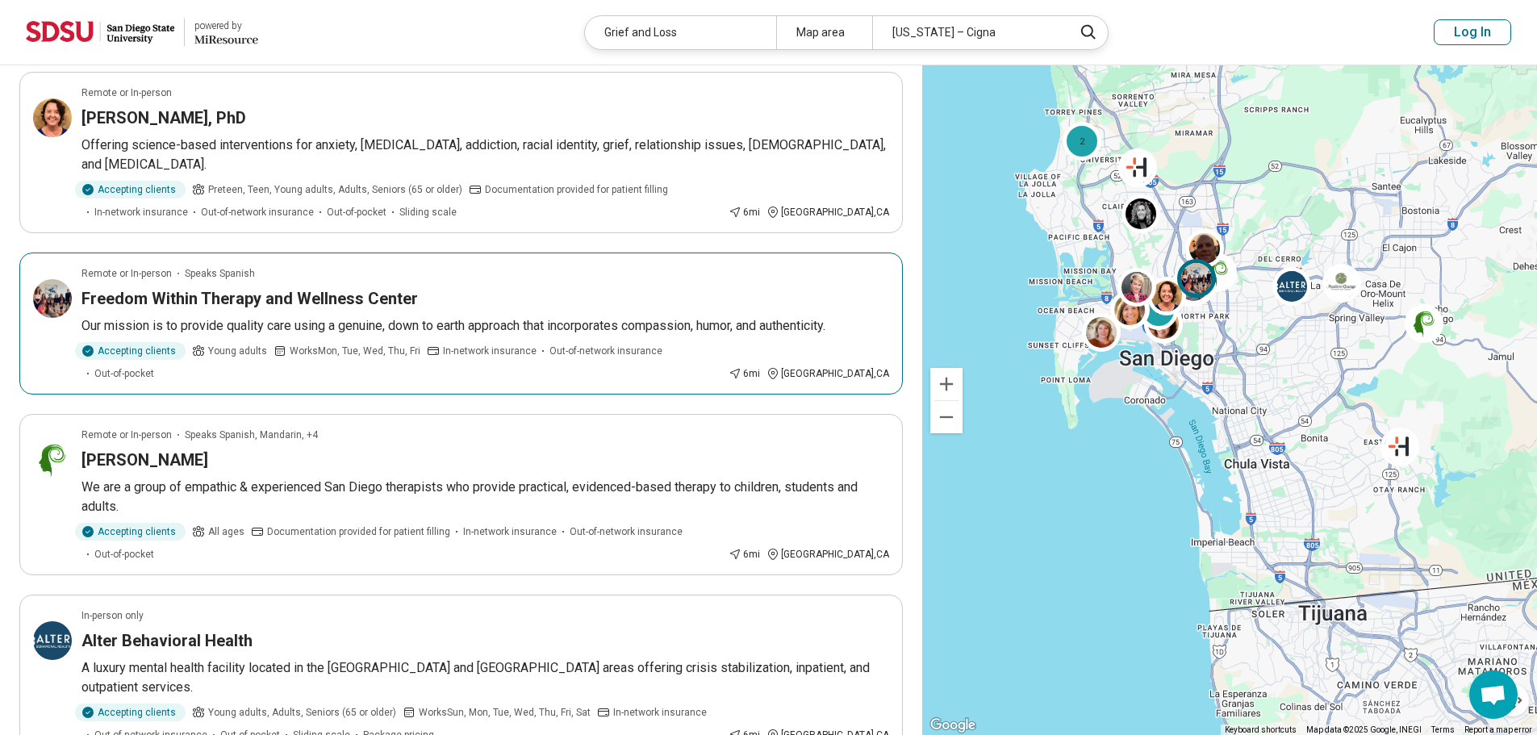
click at [61, 279] on img at bounding box center [52, 298] width 39 height 39
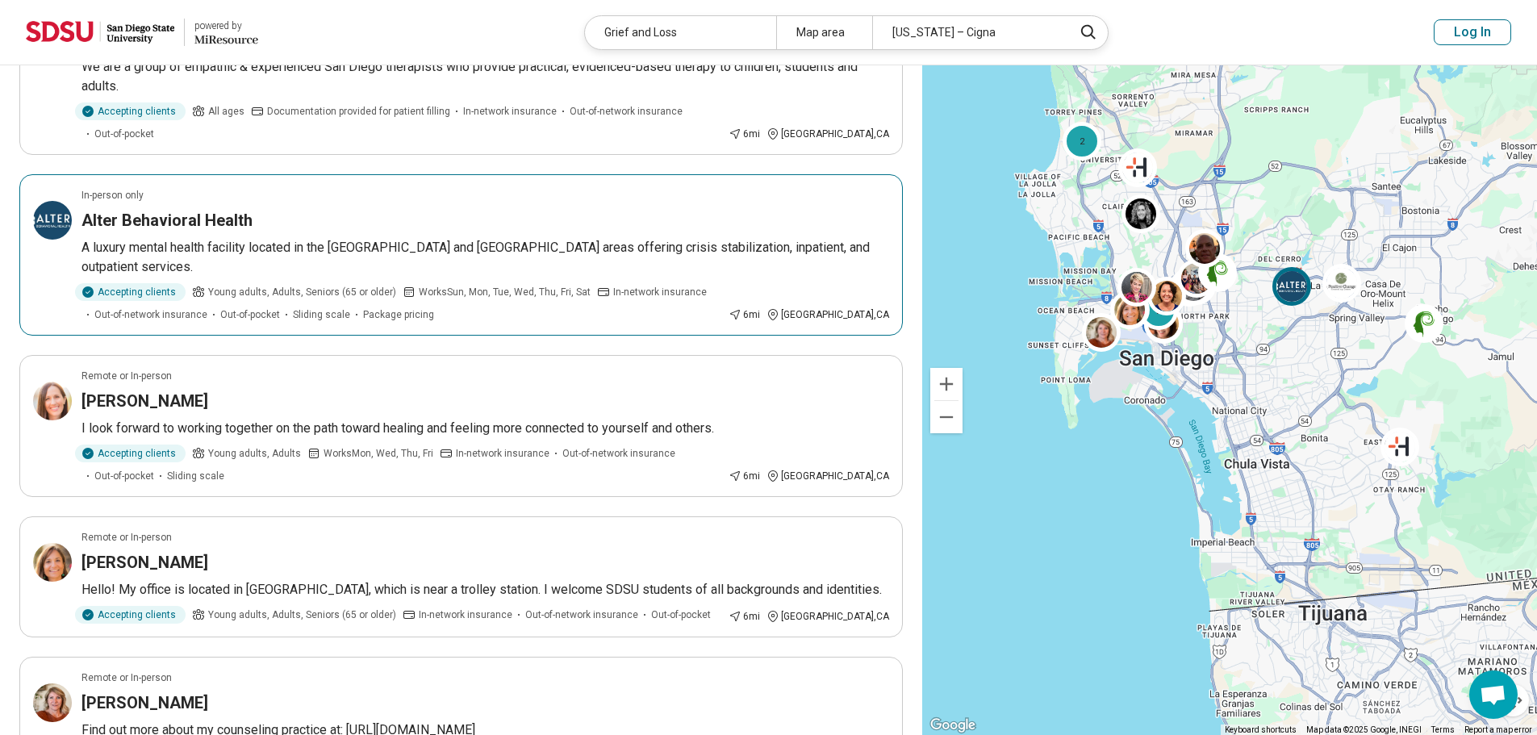
scroll to position [1855, 0]
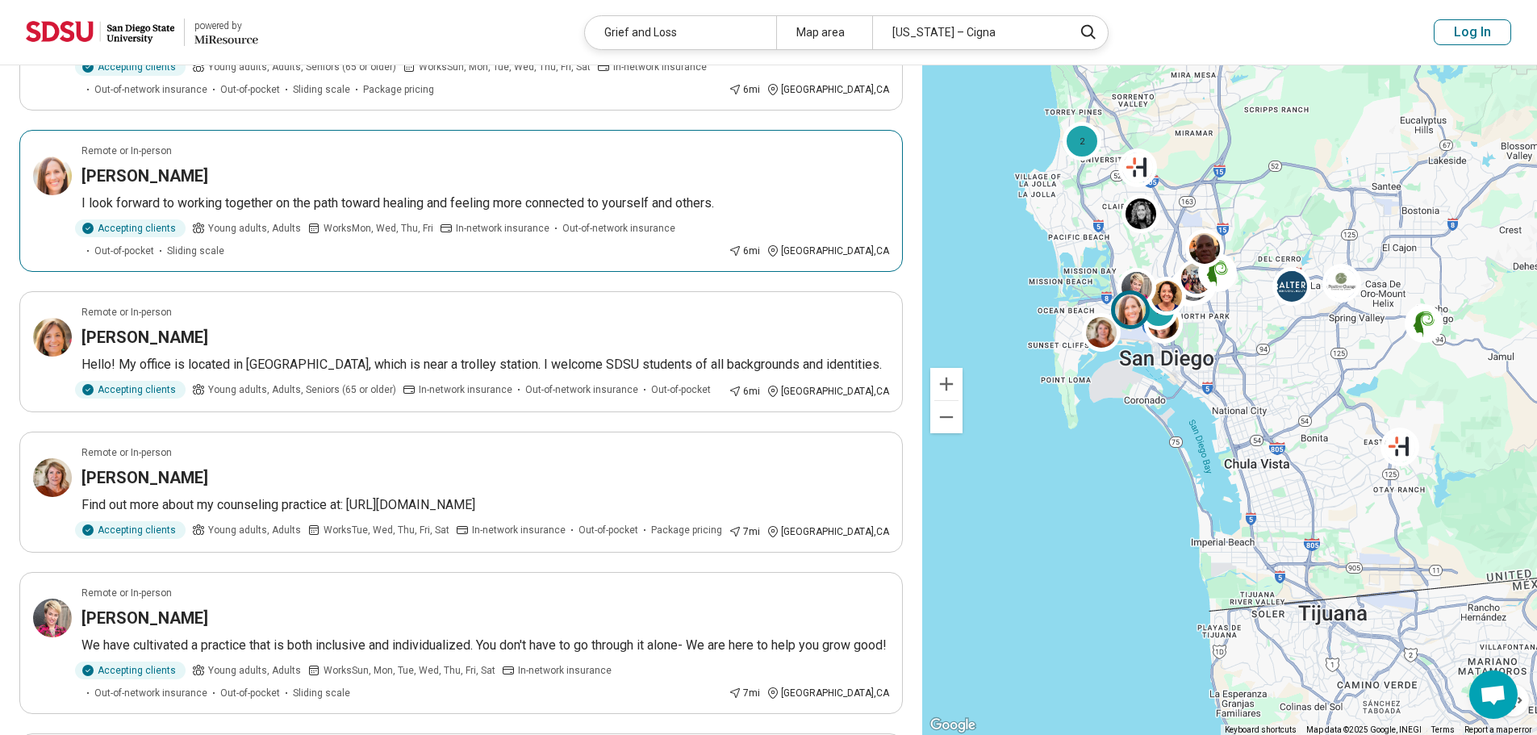
click at [52, 156] on img at bounding box center [52, 175] width 39 height 39
click at [52, 458] on img at bounding box center [52, 477] width 39 height 39
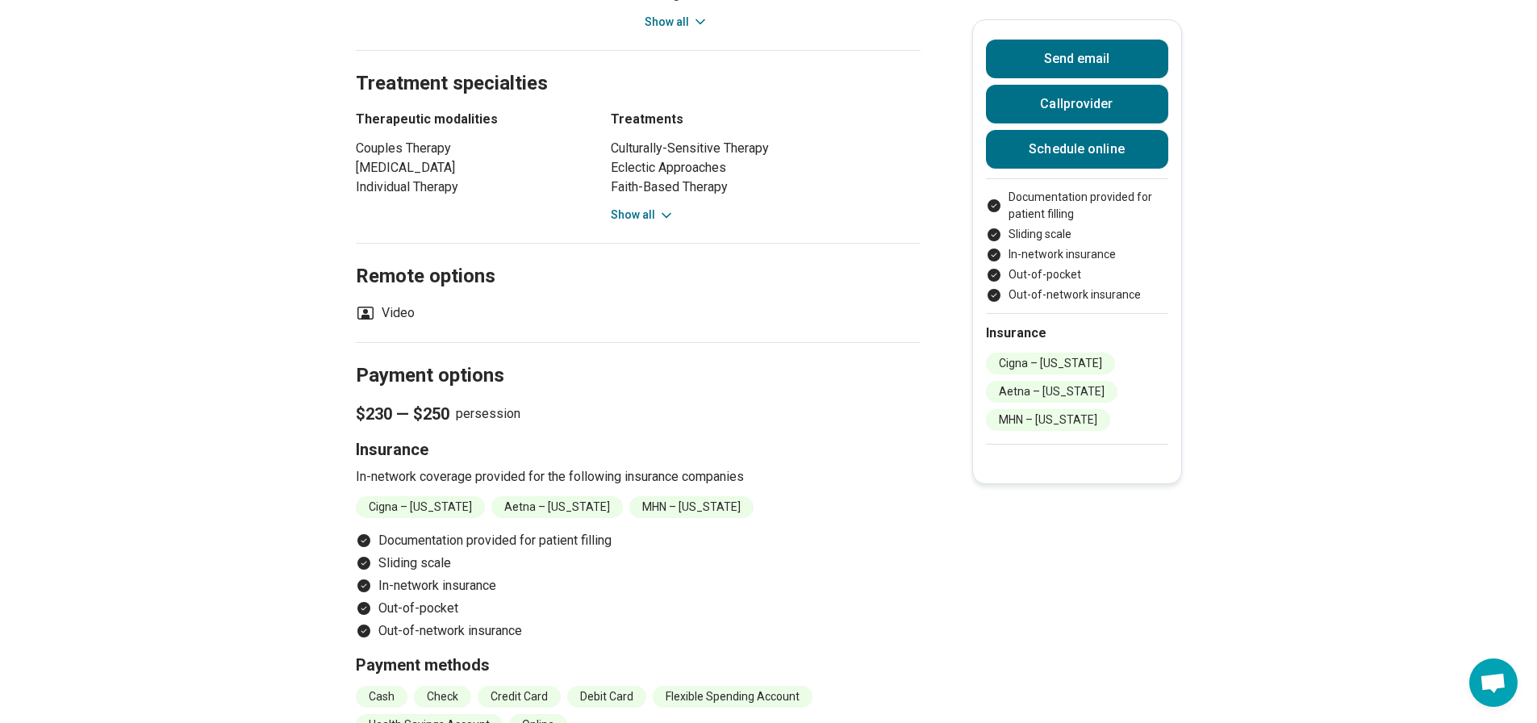
scroll to position [1371, 0]
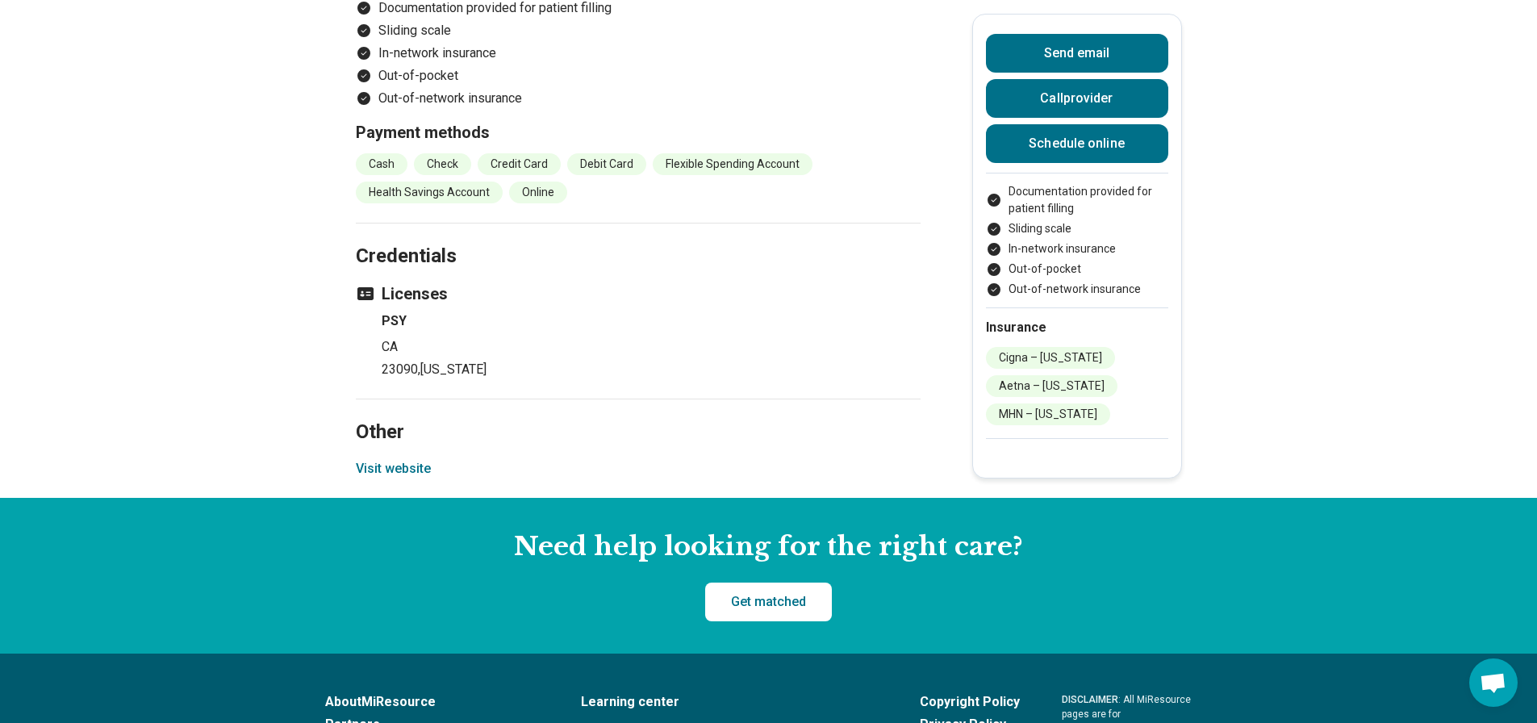
click at [421, 459] on button "Visit website" at bounding box center [393, 468] width 75 height 19
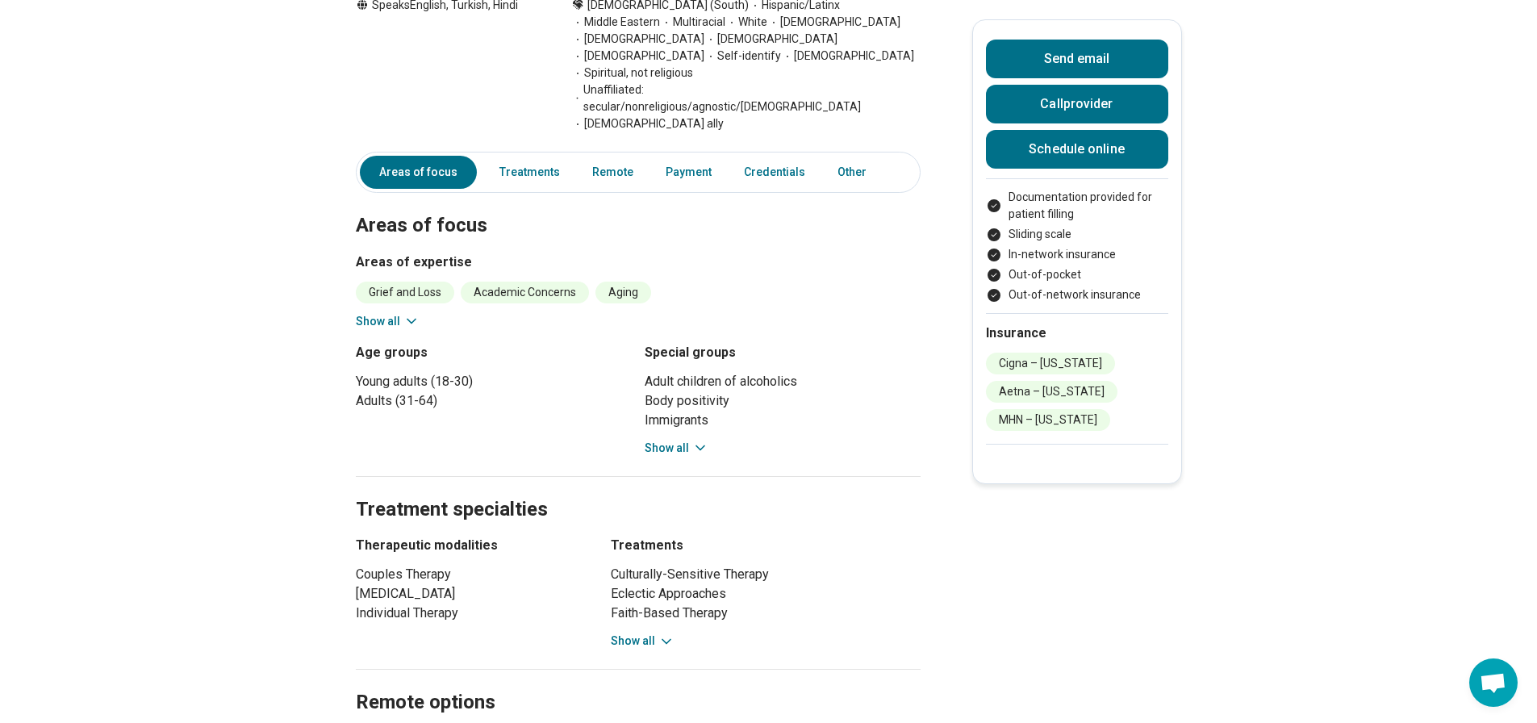
scroll to position [0, 0]
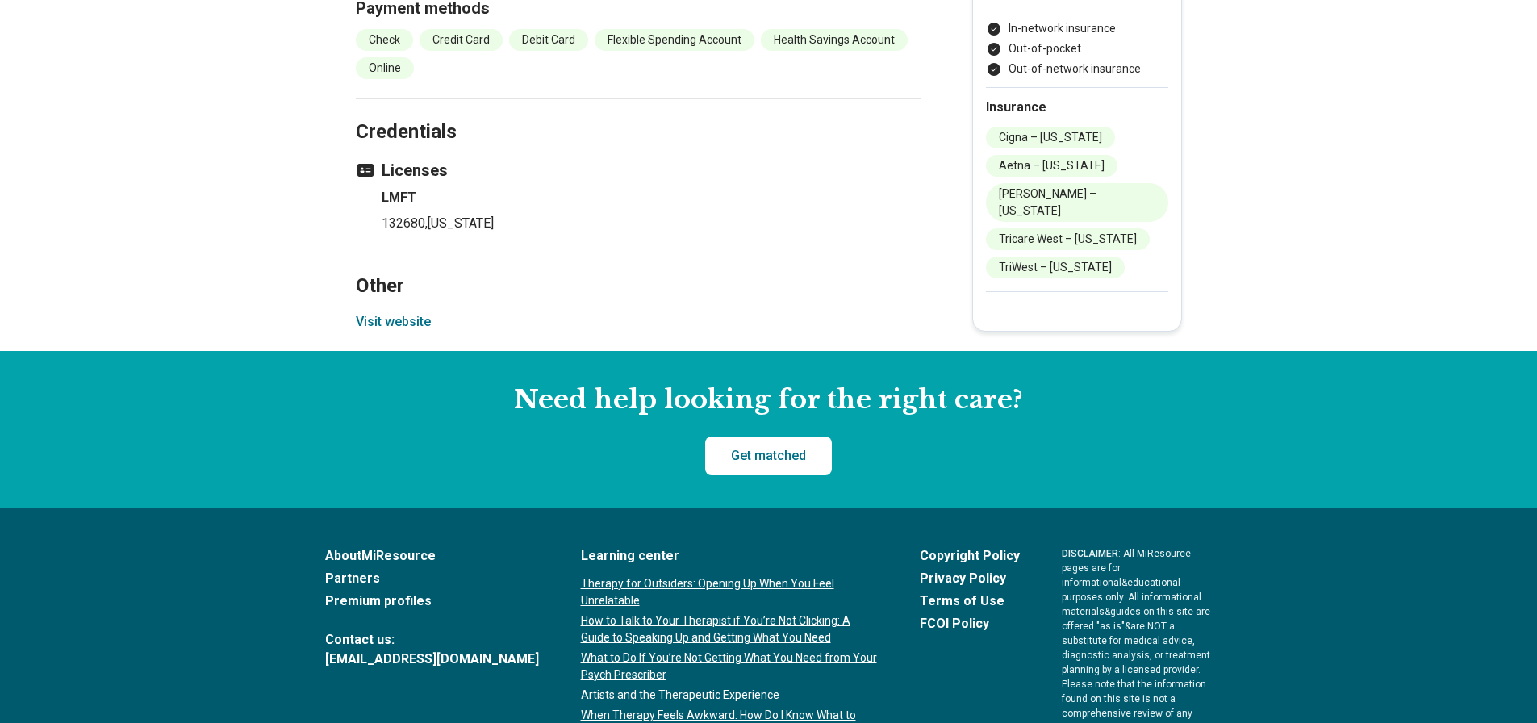
scroll to position [2284, 0]
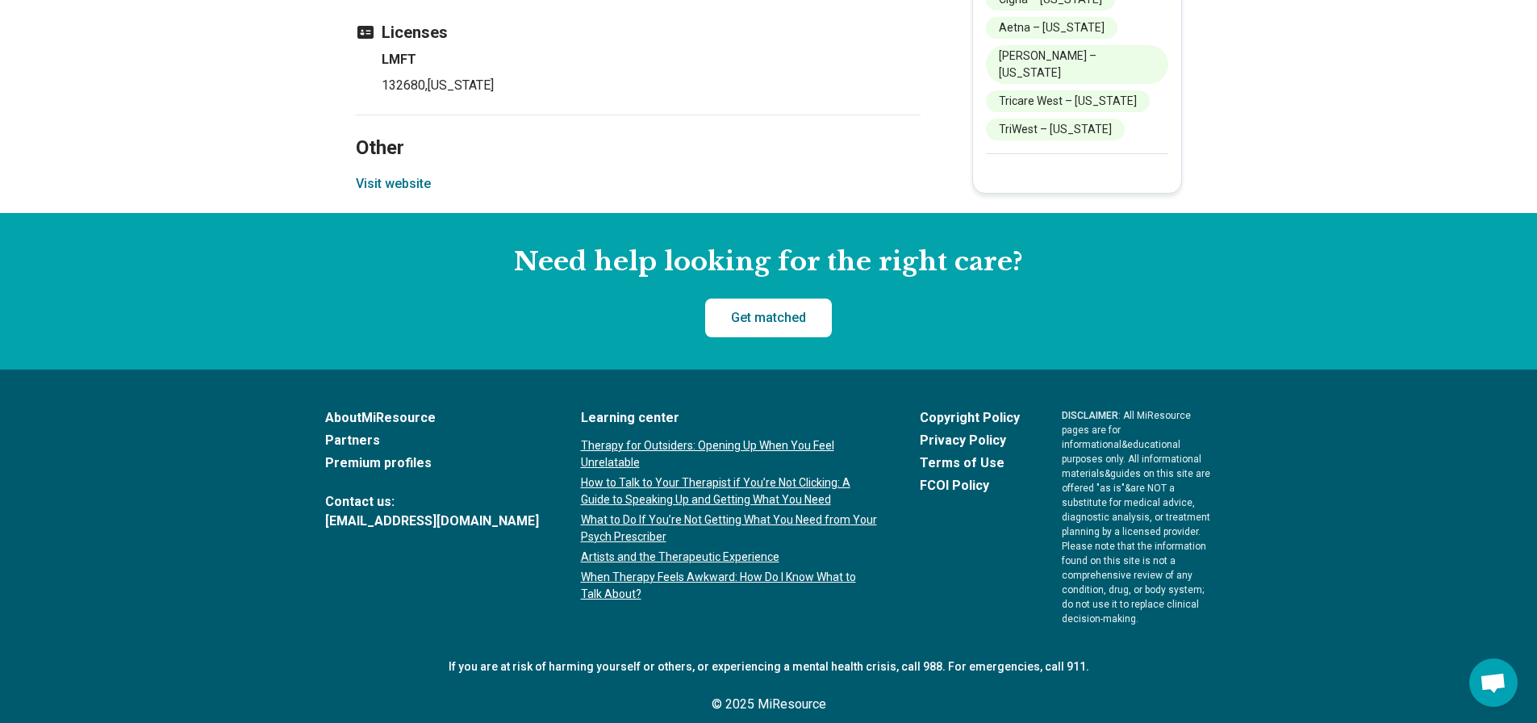
click at [416, 186] on button "Visit website" at bounding box center [393, 183] width 75 height 19
